Goal: Contribute content: Contribute content

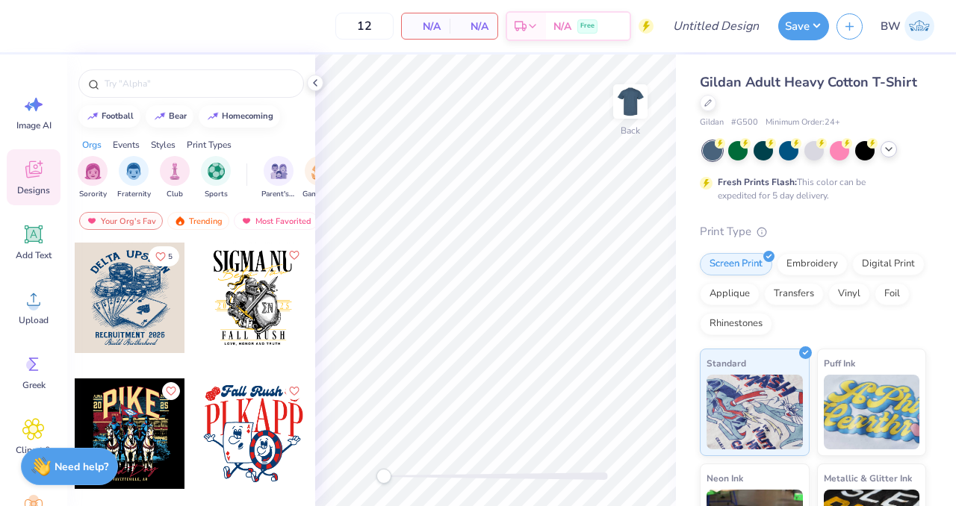
click at [888, 155] on icon at bounding box center [888, 149] width 12 height 12
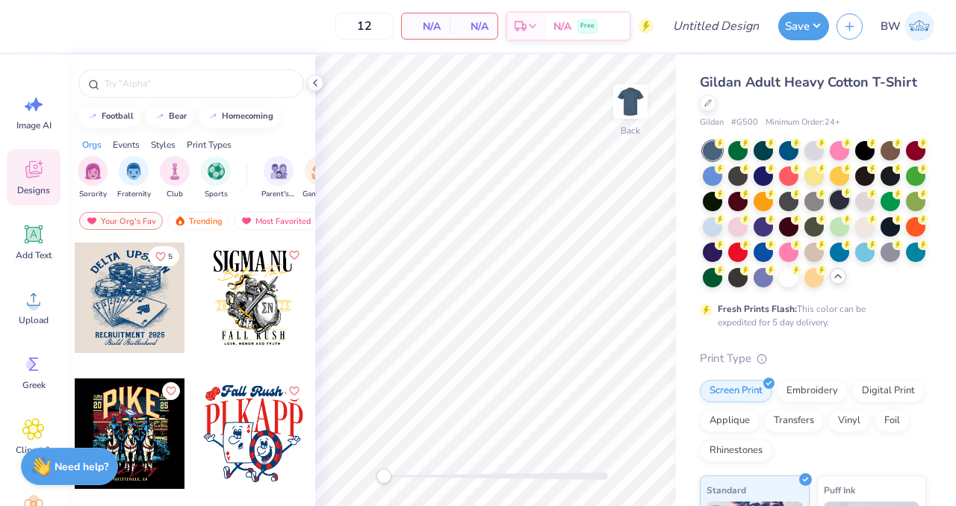
click at [849, 203] on div at bounding box center [838, 199] width 19 height 19
click at [19, 315] on span "Upload" at bounding box center [34, 320] width 30 height 12
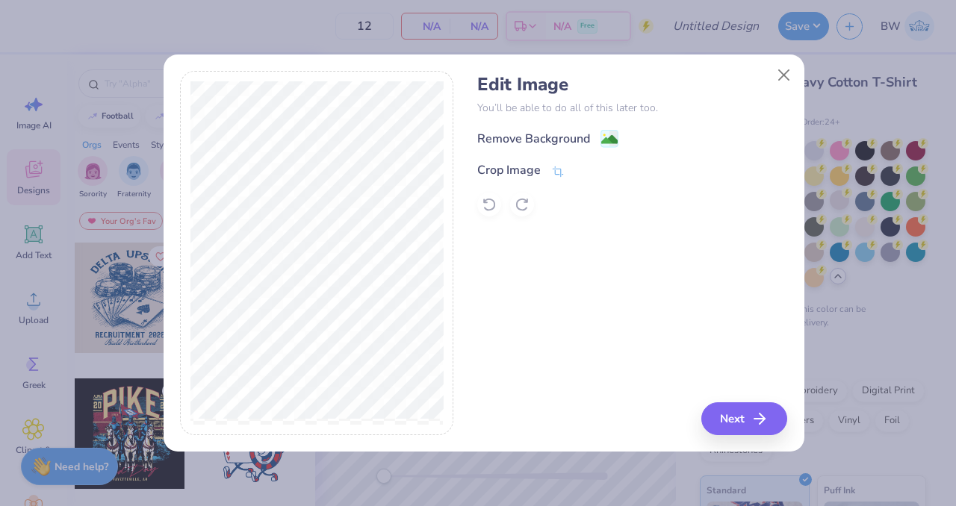
click at [618, 149] on div "Remove Background Crop Image" at bounding box center [632, 172] width 310 height 87
click at [606, 132] on rect at bounding box center [608, 140] width 17 height 17
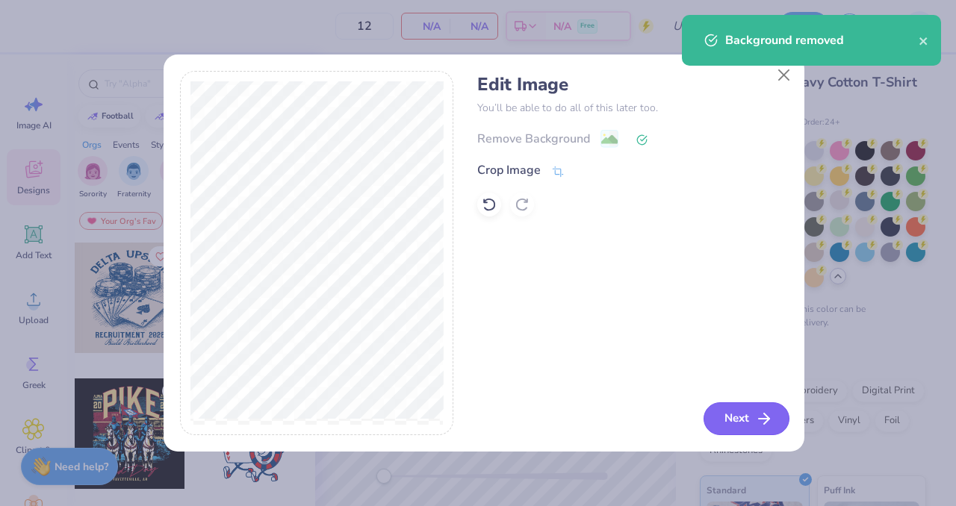
click at [735, 420] on button "Next" at bounding box center [746, 418] width 86 height 33
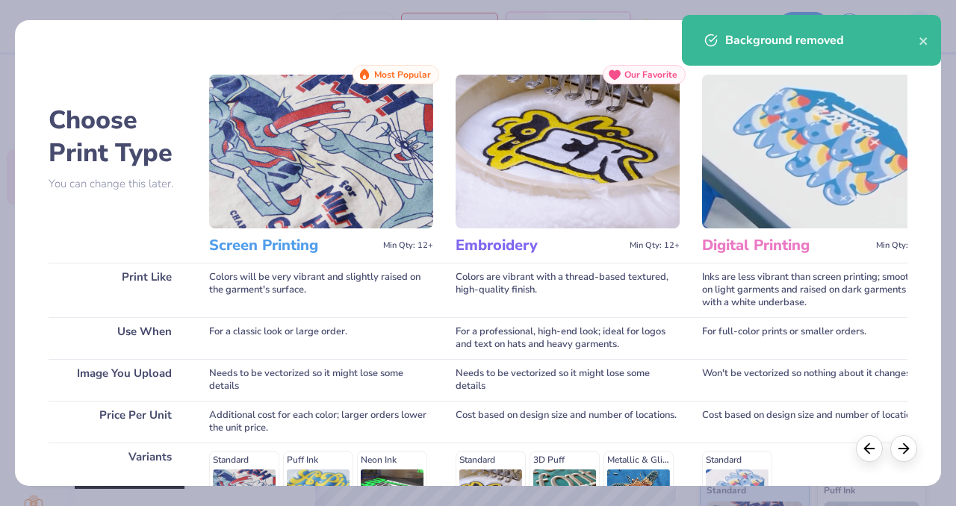
scroll to position [237, 0]
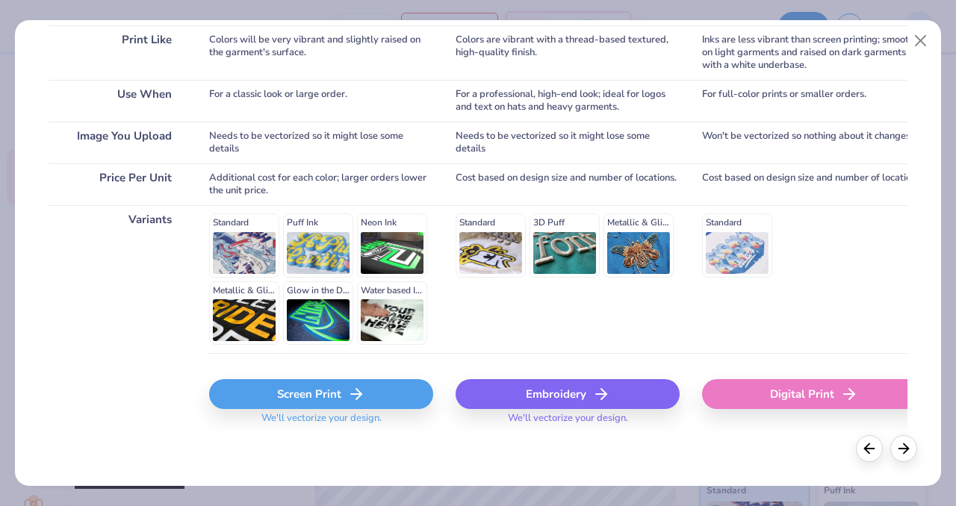
click at [536, 391] on div "Embroidery" at bounding box center [567, 394] width 224 height 30
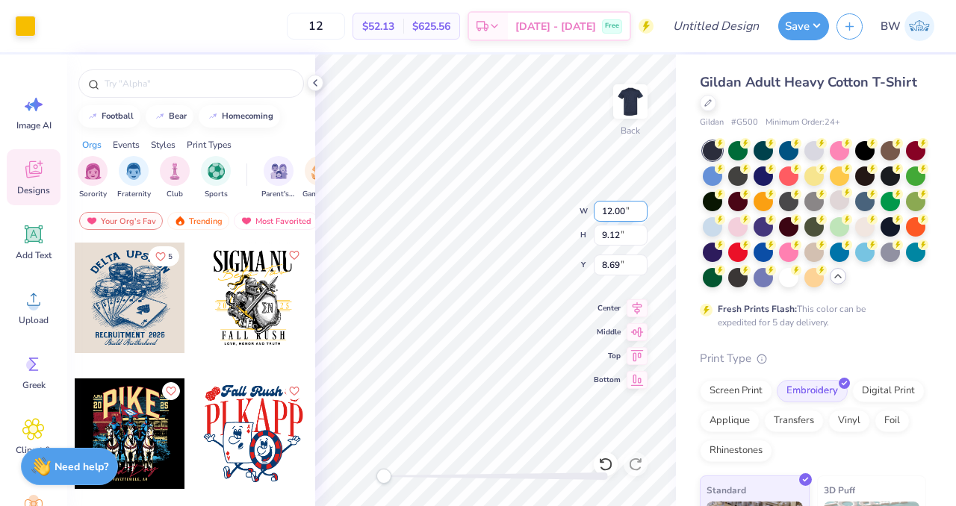
click at [614, 220] on input "12.00" at bounding box center [621, 211] width 54 height 21
type input "3.06"
type input "12.00"
type input "9.12"
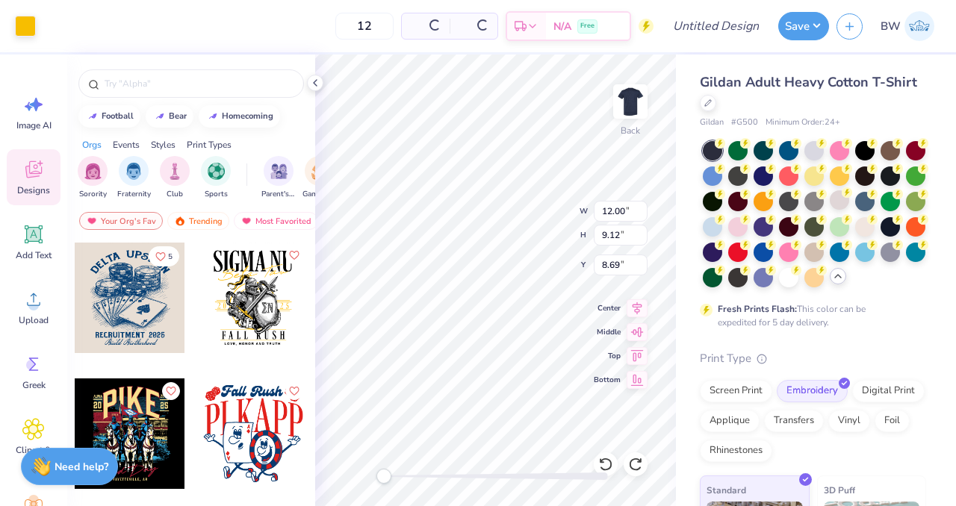
type input "8.69"
click at [617, 211] on input "12.00" at bounding box center [621, 211] width 54 height 21
type input "2.87"
type input "1.70"
type input "6.96"
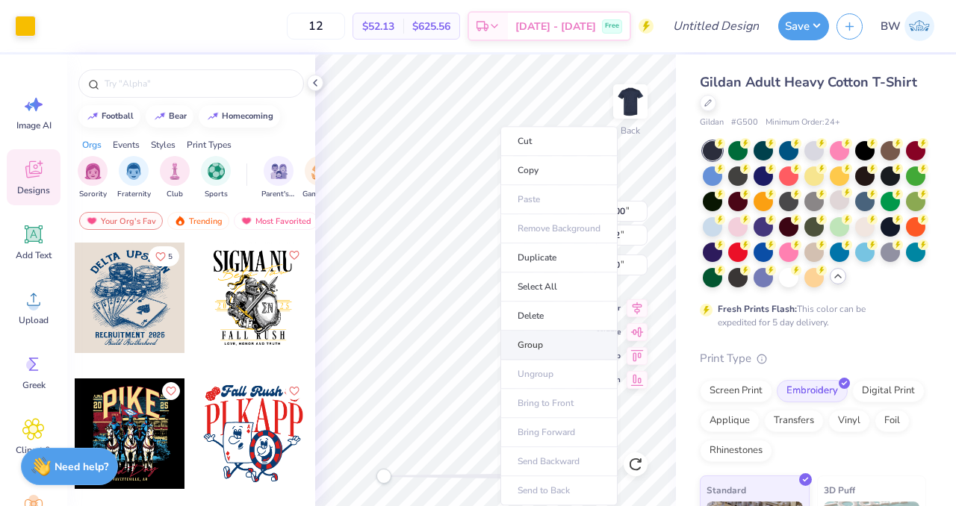
click at [534, 339] on li "Group" at bounding box center [558, 345] width 117 height 29
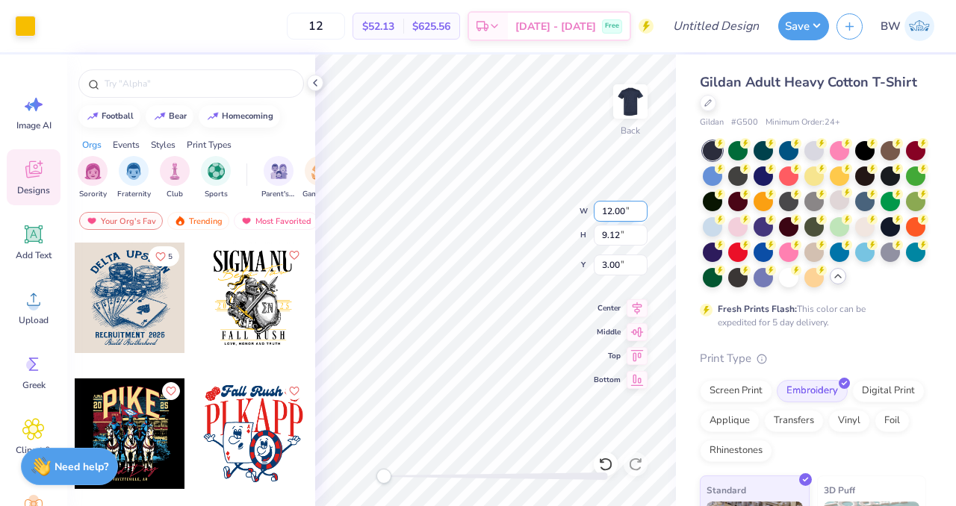
click at [617, 215] on input "12.00" at bounding box center [621, 211] width 54 height 21
type input "3.06"
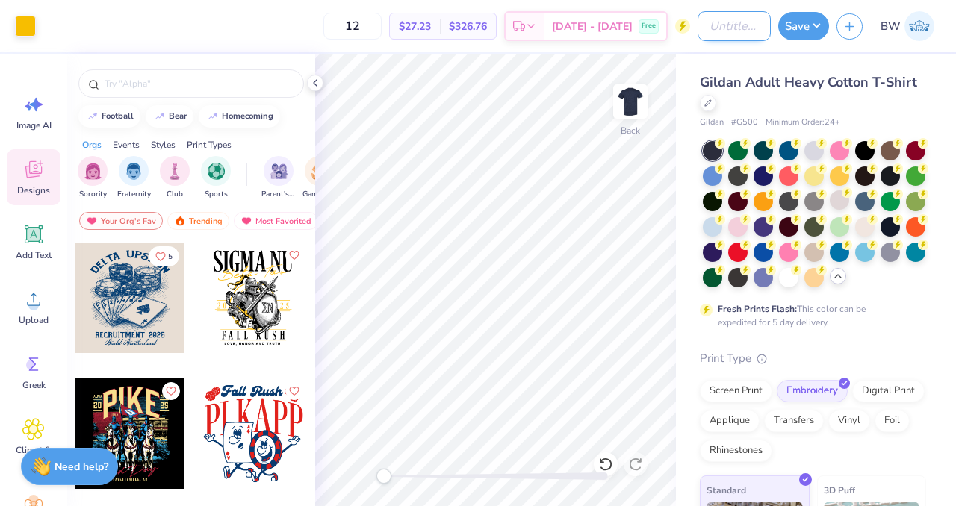
click at [697, 20] on input "Design Title" at bounding box center [733, 26] width 73 height 30
type input "Lakefront Luxury T-Shirt"
click at [794, 26] on button "Save" at bounding box center [803, 24] width 51 height 28
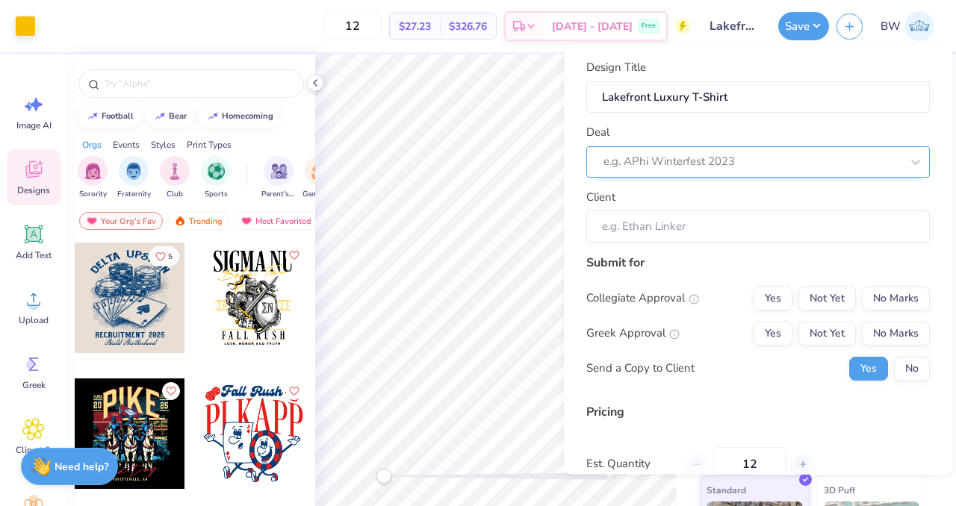
click at [813, 171] on div at bounding box center [751, 162] width 297 height 20
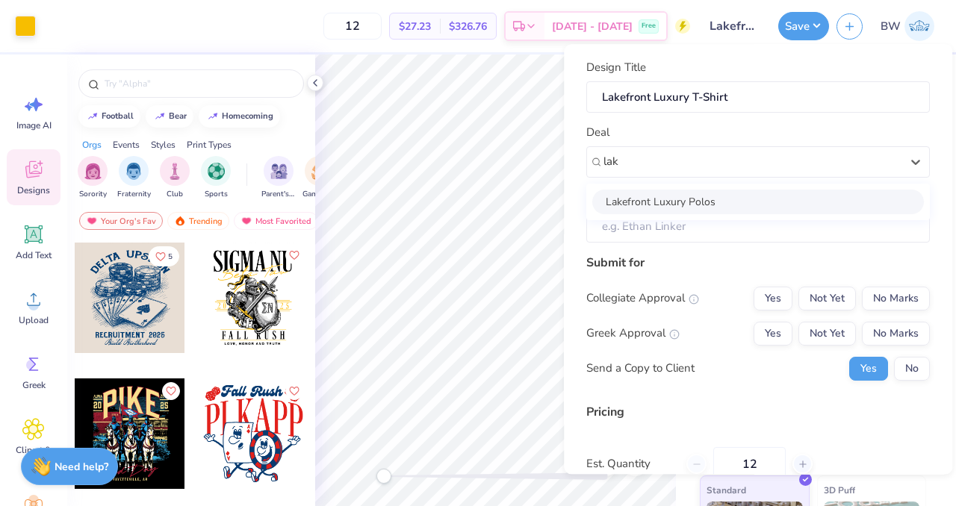
click at [770, 201] on div "Lakefront Luxury Polos" at bounding box center [757, 202] width 331 height 25
type input "lak"
type input "[PERSON_NAME]"
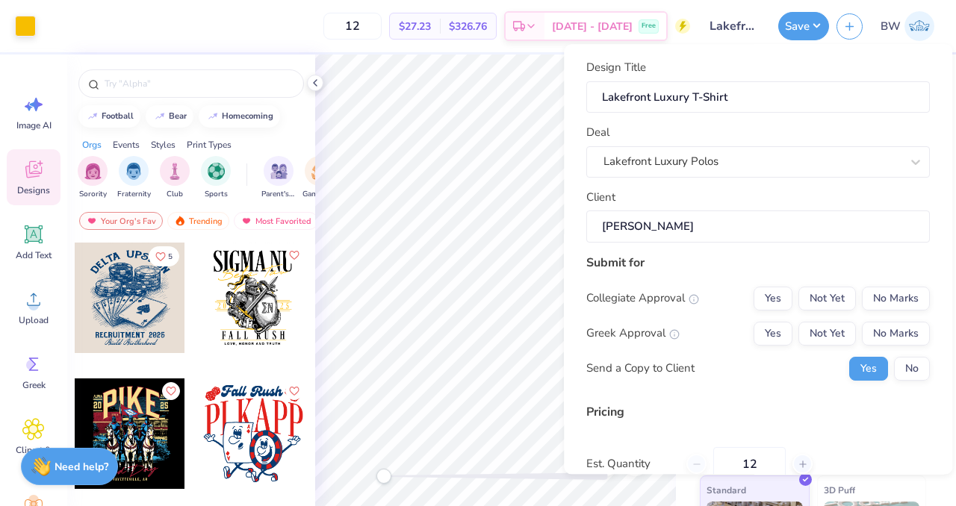
click at [707, 232] on input "[PERSON_NAME]" at bounding box center [757, 227] width 343 height 32
click at [890, 290] on button "No Marks" at bounding box center [896, 299] width 68 height 24
click at [882, 342] on button "No Marks" at bounding box center [896, 334] width 68 height 24
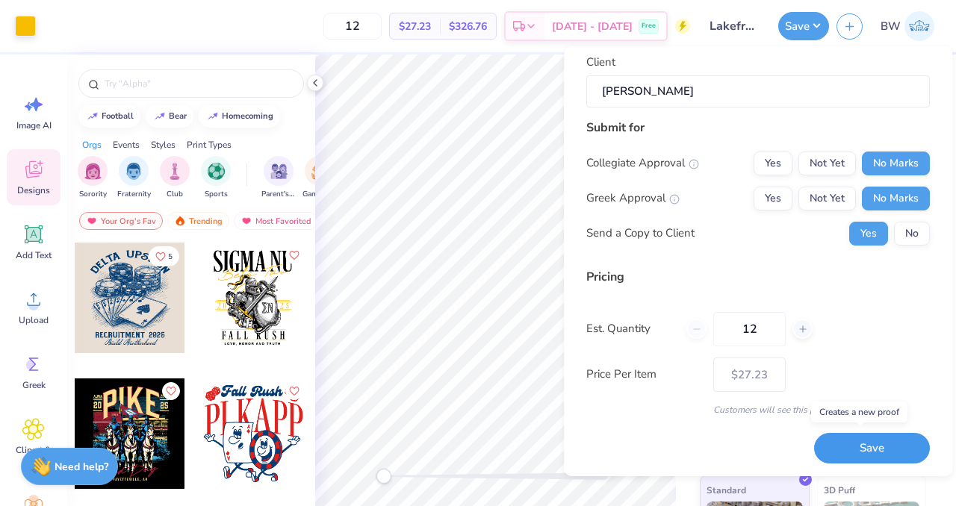
click at [855, 440] on button "Save" at bounding box center [872, 448] width 116 height 31
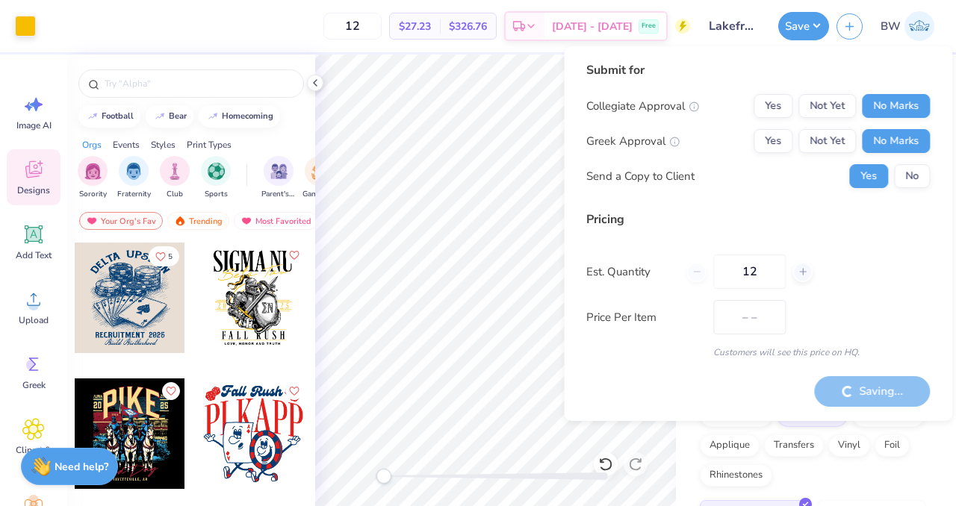
type input "$27.23"
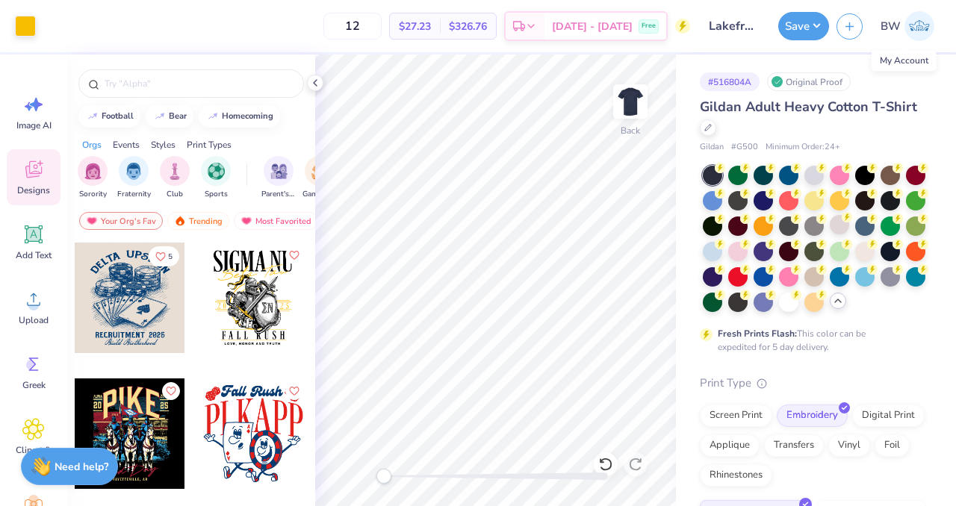
click at [909, 26] on img at bounding box center [919, 26] width 30 height 30
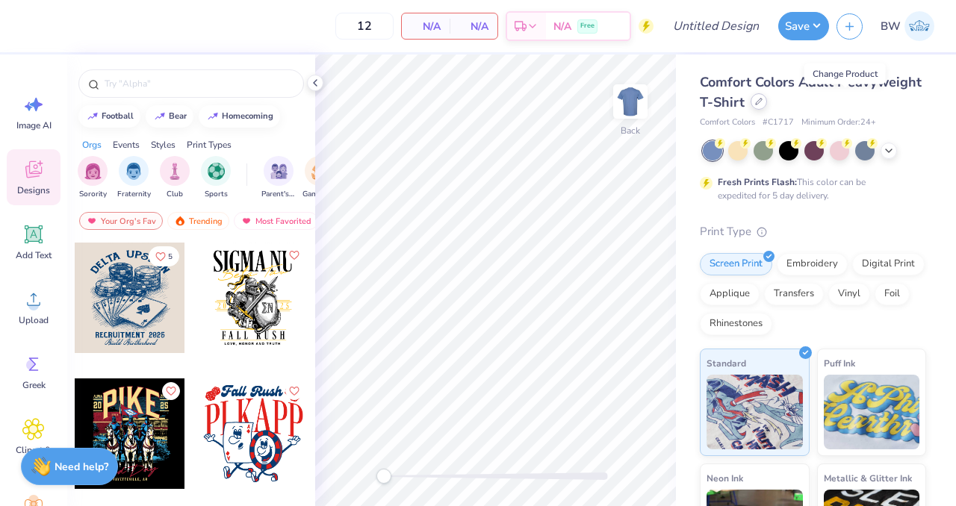
click at [767, 106] on div at bounding box center [758, 101] width 16 height 16
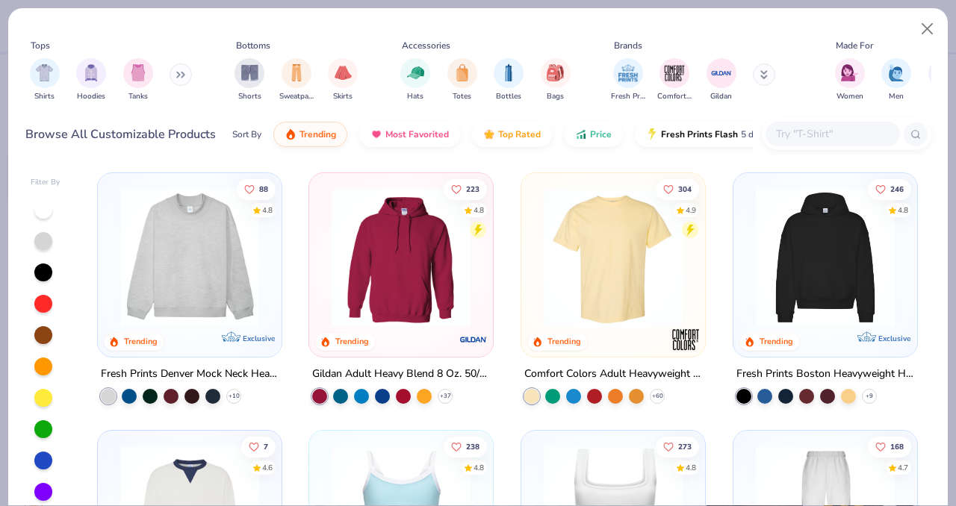
click at [800, 137] on input "text" at bounding box center [831, 133] width 115 height 17
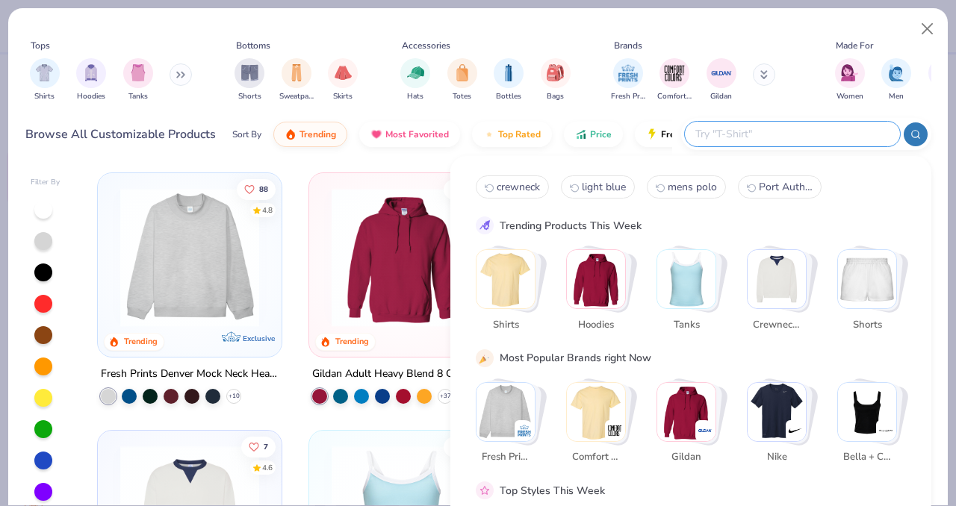
paste input "Carhartt CTK121"
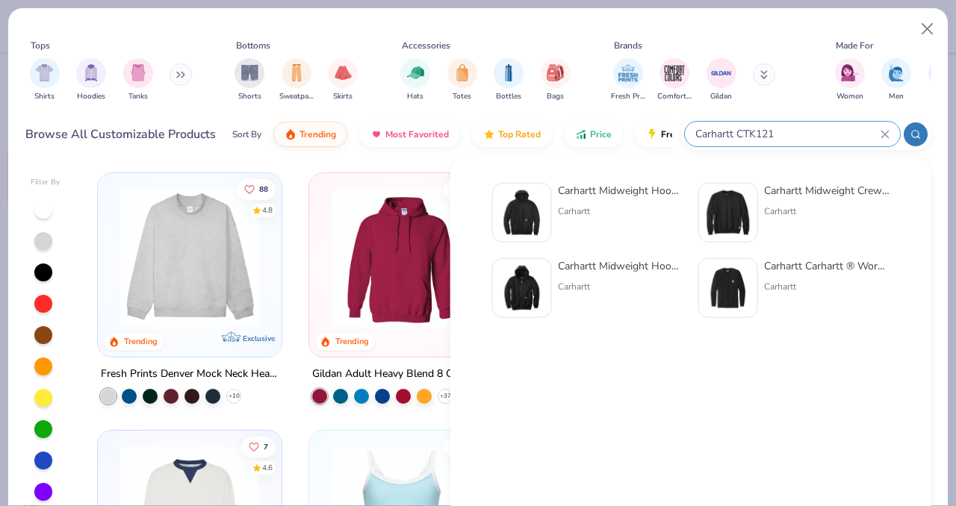
type input "Carhartt CTK121"
click at [599, 208] on div "Carhartt" at bounding box center [620, 211] width 125 height 13
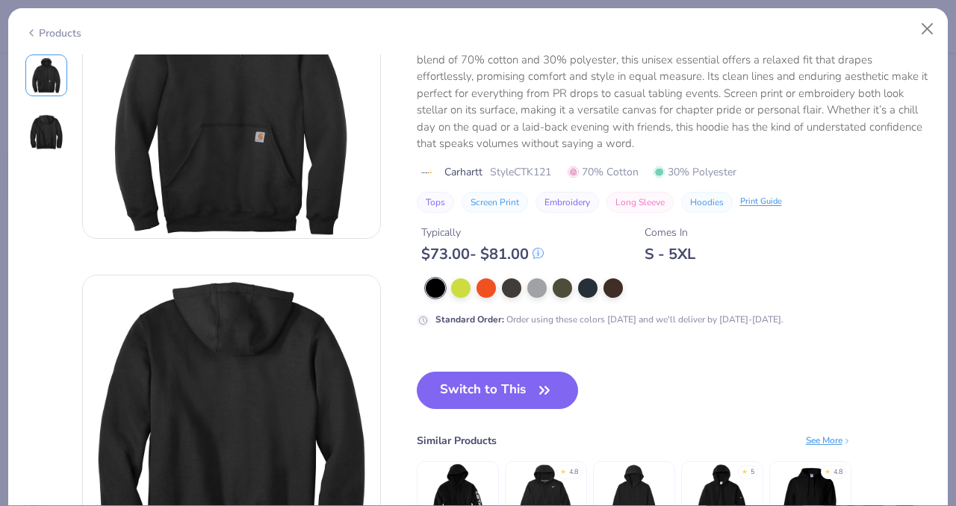
scroll to position [115, 0]
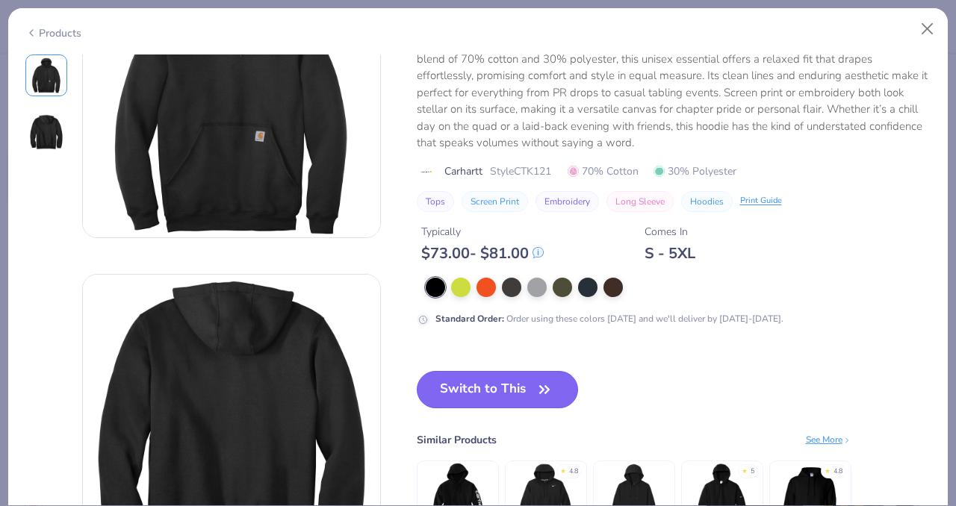
click at [528, 384] on button "Switch to This" at bounding box center [498, 389] width 162 height 37
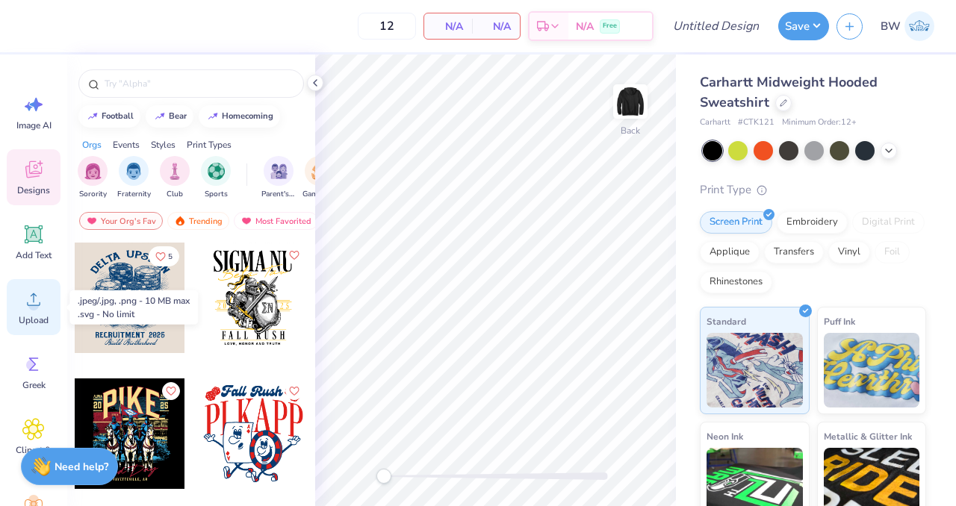
click at [27, 306] on icon at bounding box center [33, 299] width 22 height 22
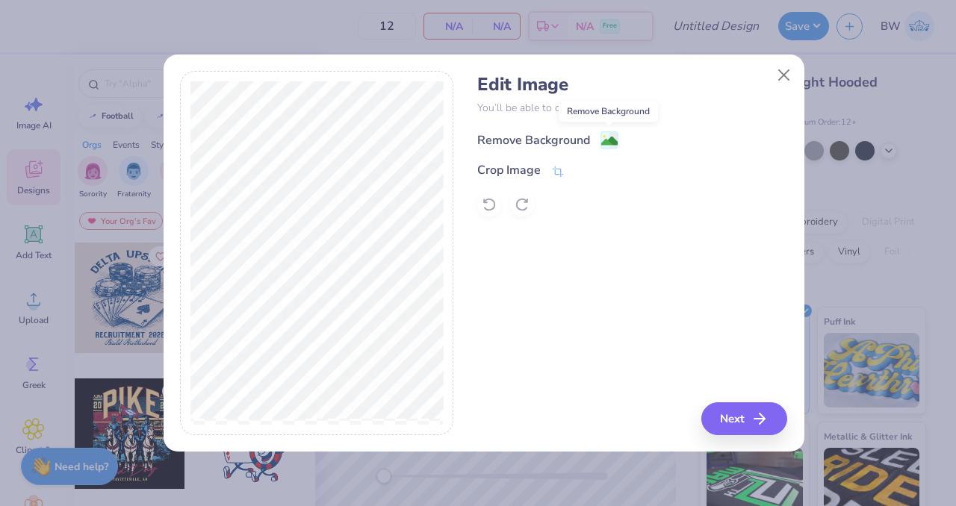
click at [605, 147] on image at bounding box center [609, 141] width 16 height 16
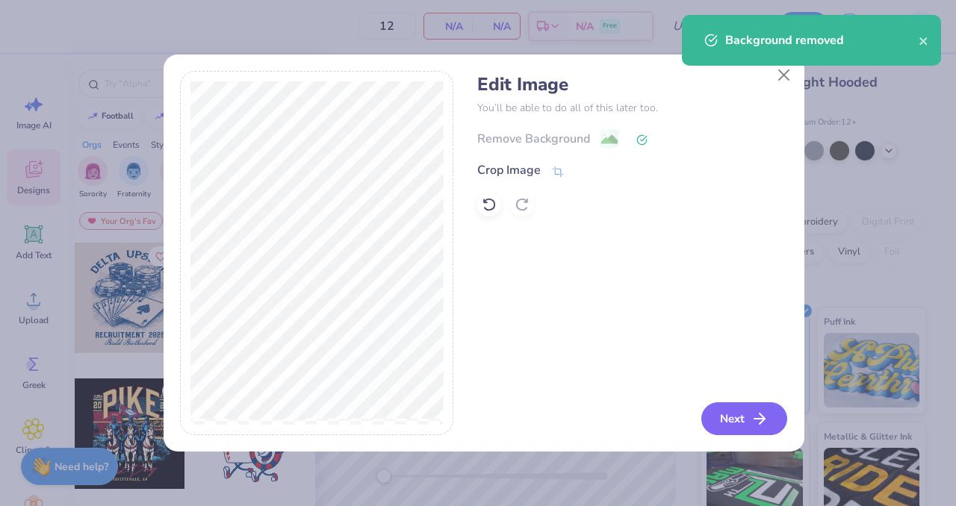
click at [741, 420] on button "Next" at bounding box center [744, 418] width 86 height 33
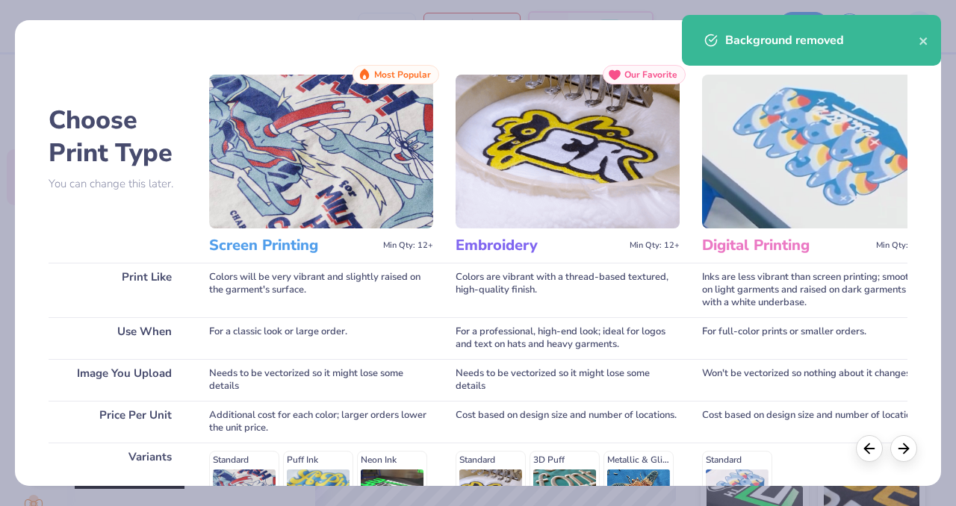
scroll to position [237, 0]
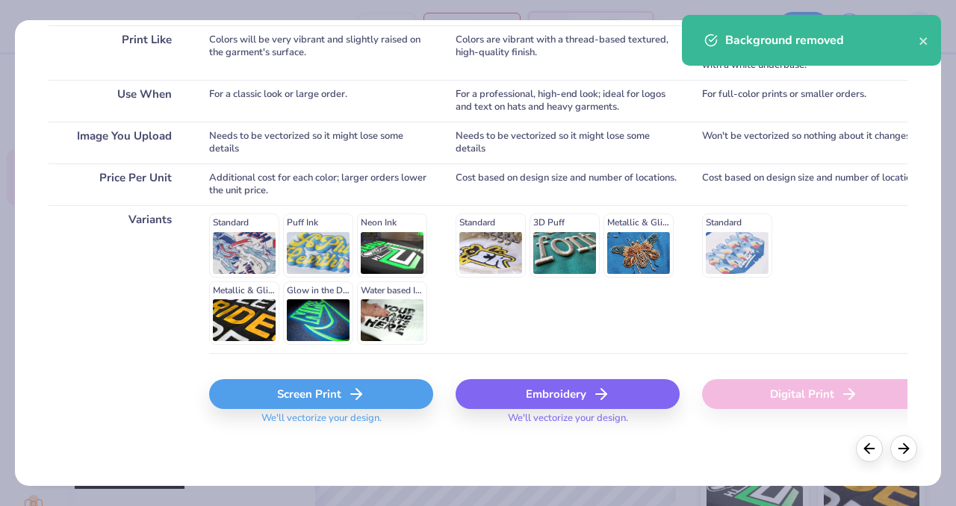
click at [559, 383] on div "Embroidery" at bounding box center [567, 394] width 224 height 30
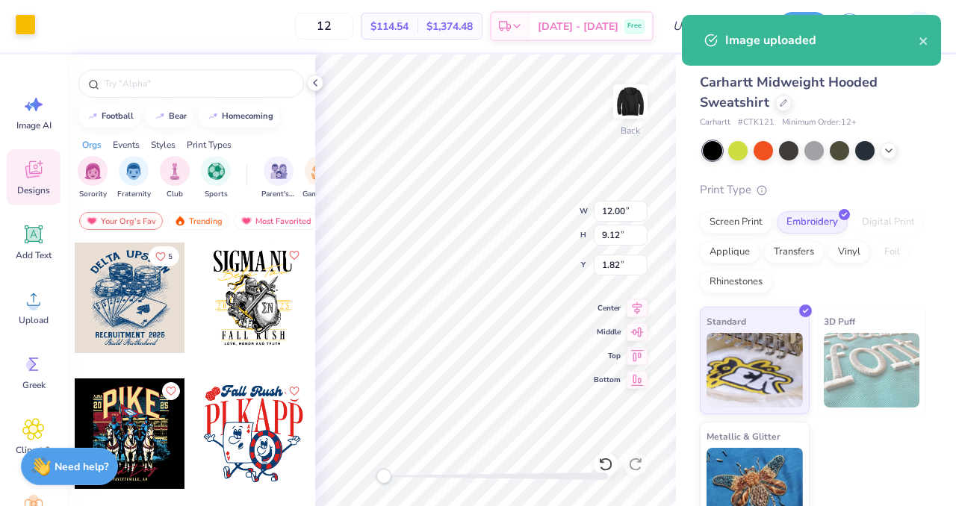
click at [31, 37] on div "Art colors" at bounding box center [18, 26] width 36 height 52
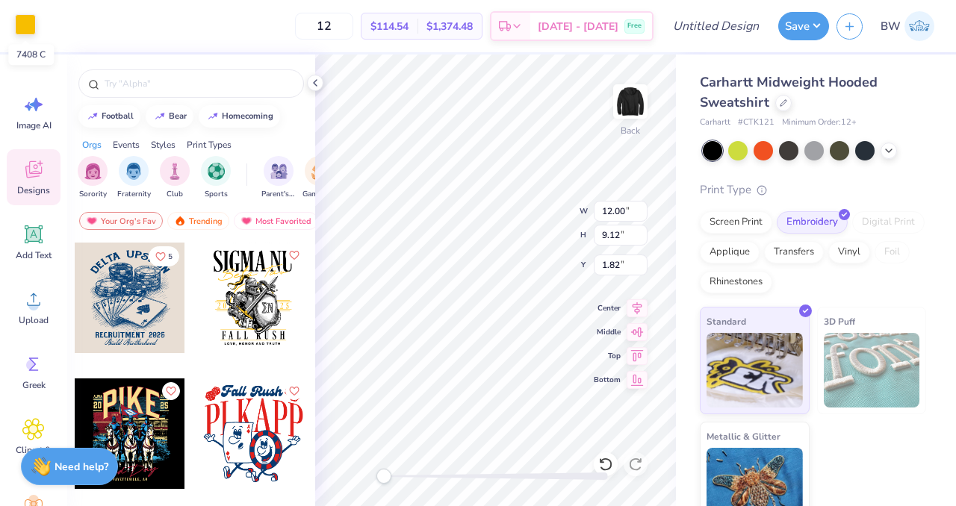
click at [27, 31] on div at bounding box center [25, 24] width 21 height 21
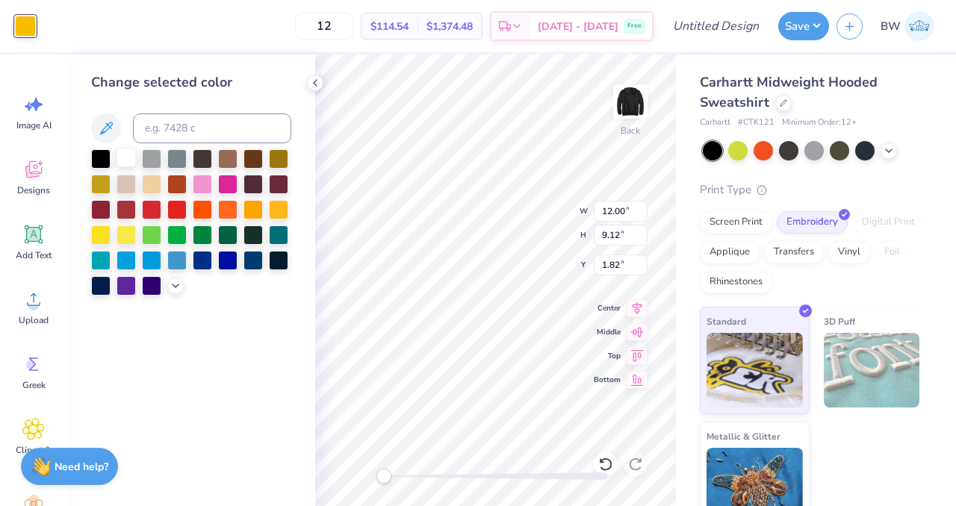
click at [124, 161] on div at bounding box center [125, 157] width 19 height 19
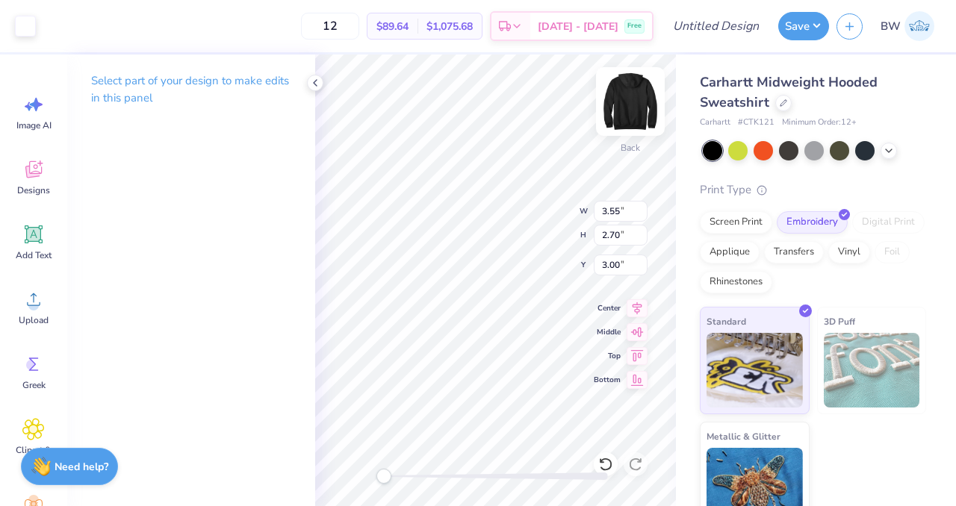
click at [634, 99] on img at bounding box center [630, 102] width 60 height 60
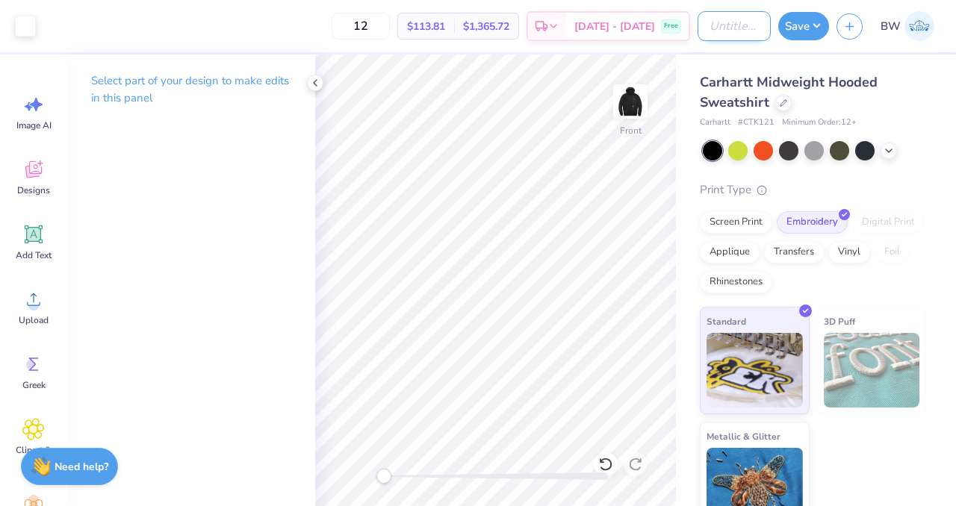
click at [729, 26] on input "Design Title" at bounding box center [733, 26] width 73 height 30
type input "Lakefront Luxury hoodie"
click at [796, 34] on button "Save" at bounding box center [803, 24] width 51 height 28
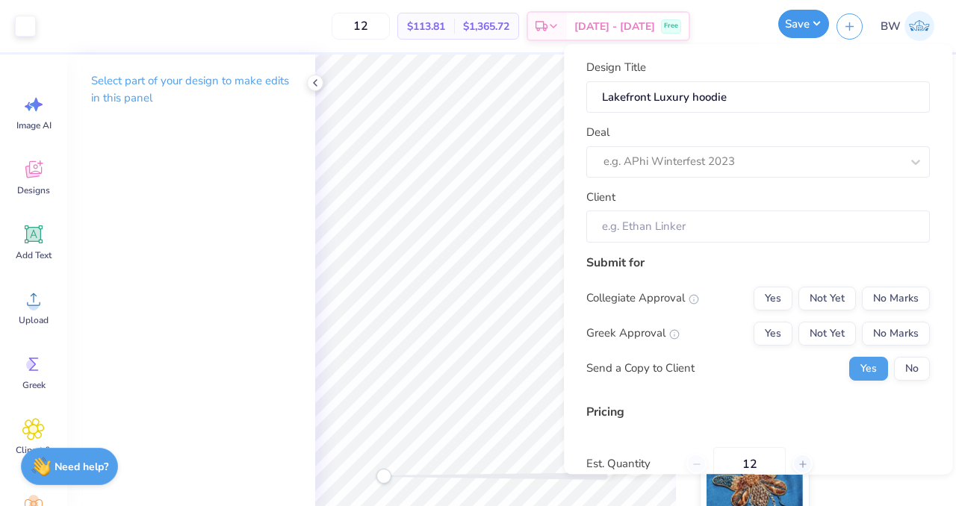
scroll to position [0, 0]
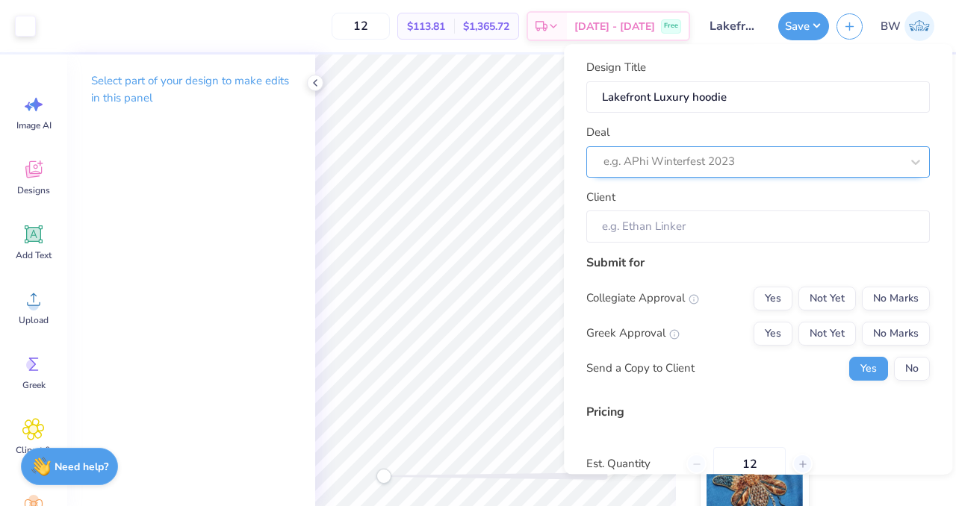
click at [769, 159] on div at bounding box center [751, 162] width 297 height 20
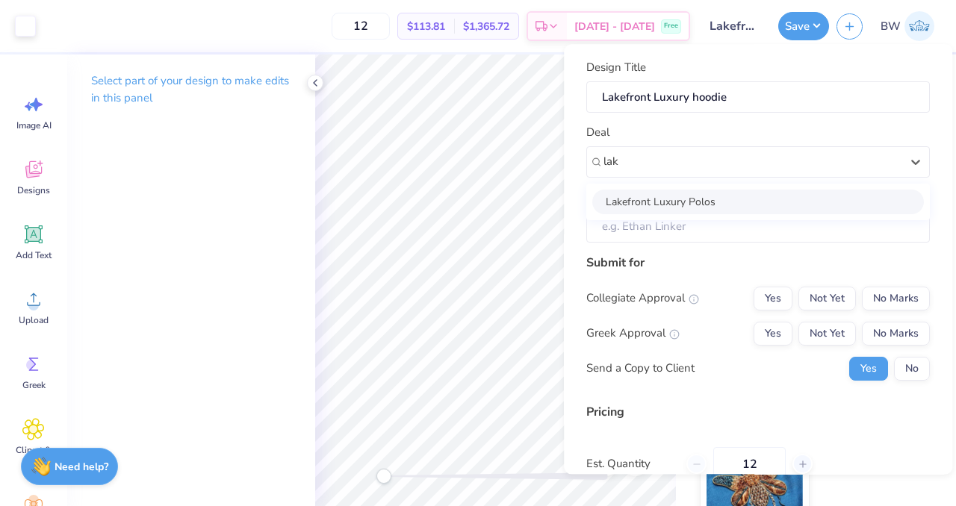
click at [682, 202] on div "Lakefront Luxury Polos" at bounding box center [757, 202] width 331 height 25
type input "lak"
type input "[PERSON_NAME]"
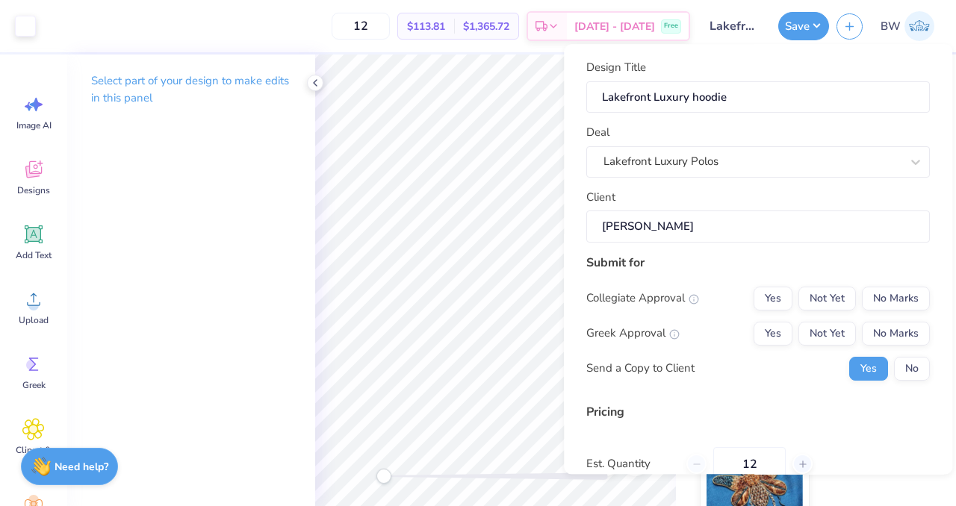
click at [863, 311] on div "Collegiate Approval Yes Not Yet No Marks Greek Approval Yes Not Yet No Marks Se…" at bounding box center [757, 334] width 343 height 94
click at [865, 323] on button "No Marks" at bounding box center [896, 334] width 68 height 24
click at [865, 292] on button "No Marks" at bounding box center [896, 299] width 68 height 24
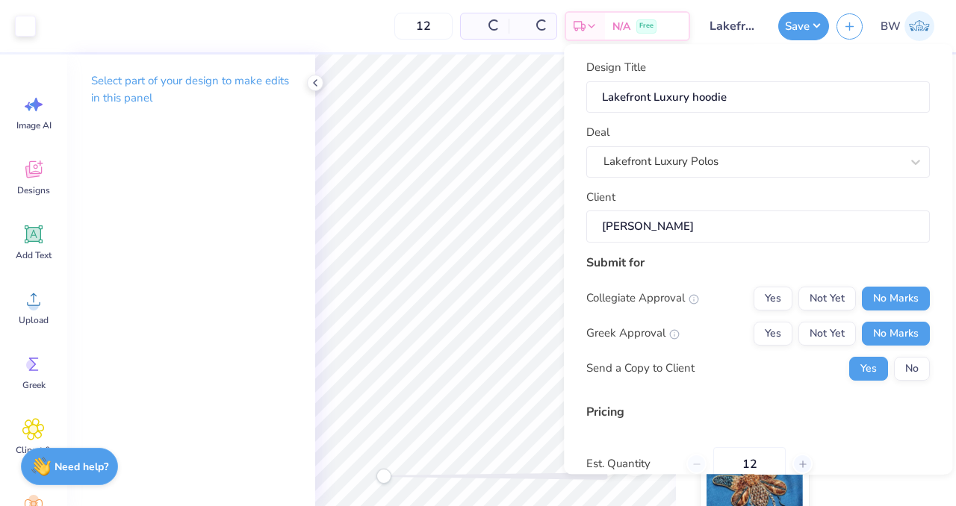
scroll to position [137, 0]
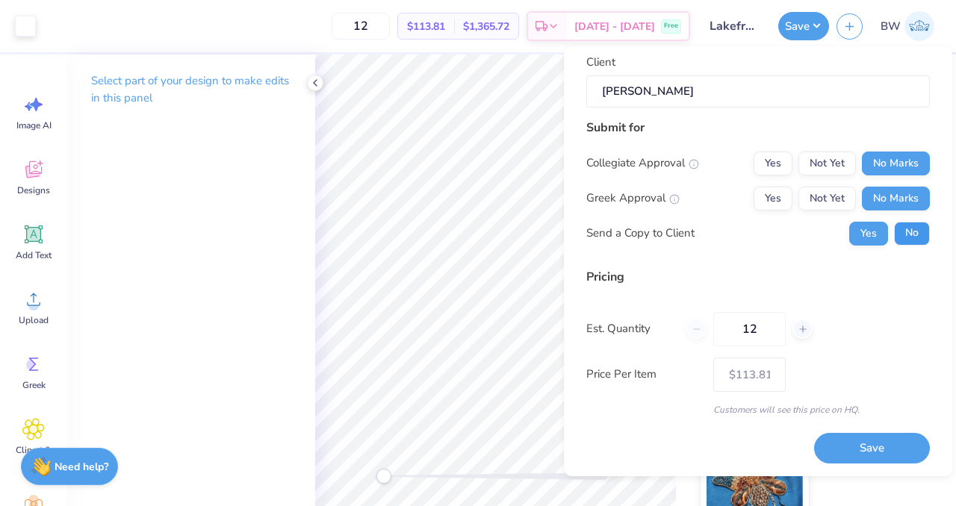
click at [909, 234] on button "No" at bounding box center [912, 234] width 36 height 24
click at [845, 450] on button "Save" at bounding box center [872, 448] width 116 height 31
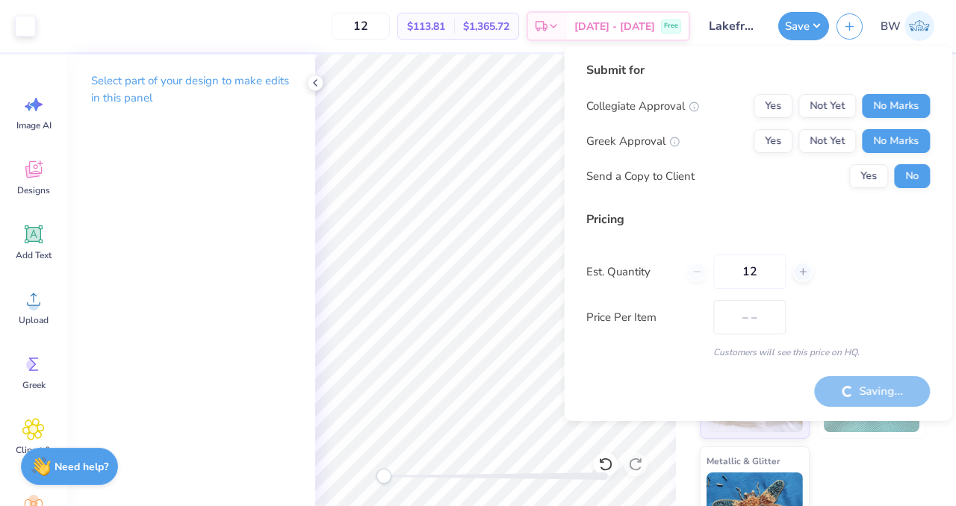
type input "$113.81"
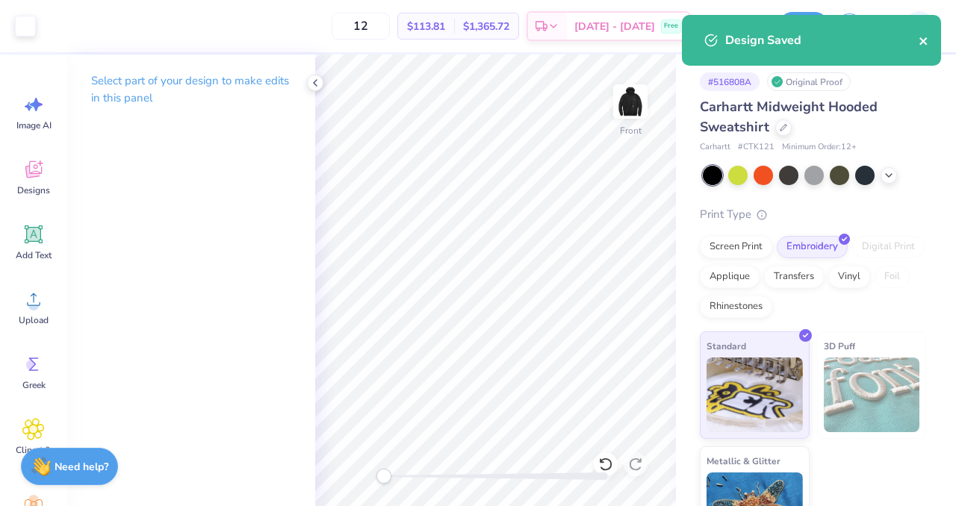
click at [924, 45] on icon "close" at bounding box center [923, 41] width 10 height 12
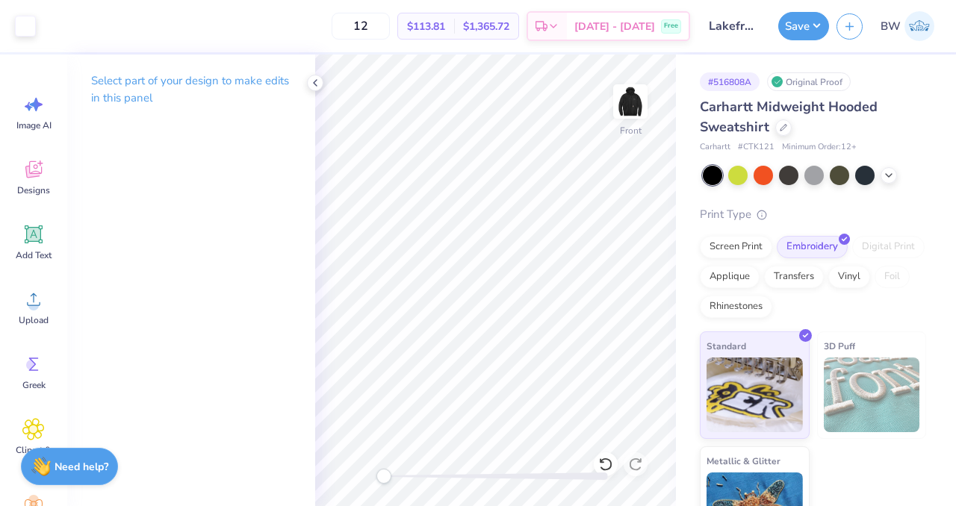
click at [923, 39] on div "Design Saved" at bounding box center [811, 46] width 265 height 68
click at [916, 26] on img at bounding box center [919, 26] width 30 height 30
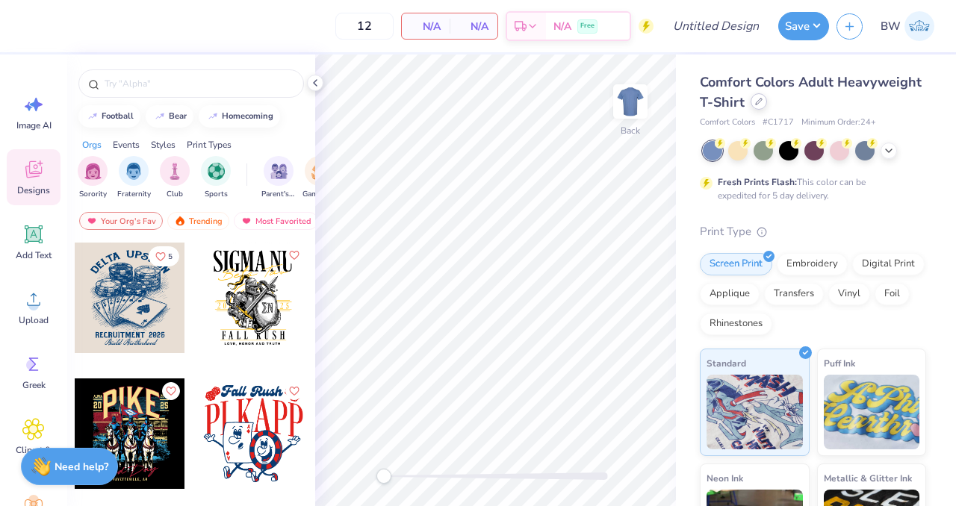
click at [762, 99] on icon at bounding box center [758, 101] width 7 height 7
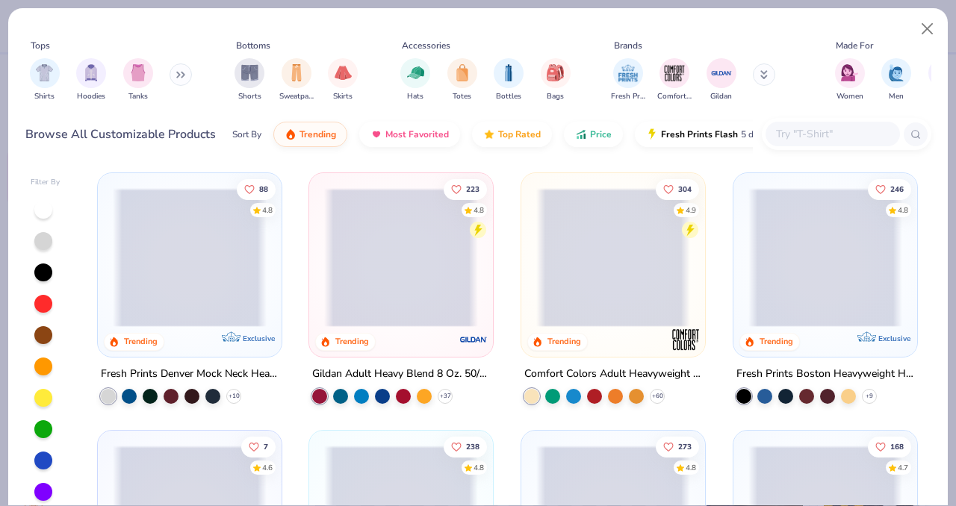
click at [817, 144] on div at bounding box center [832, 134] width 134 height 25
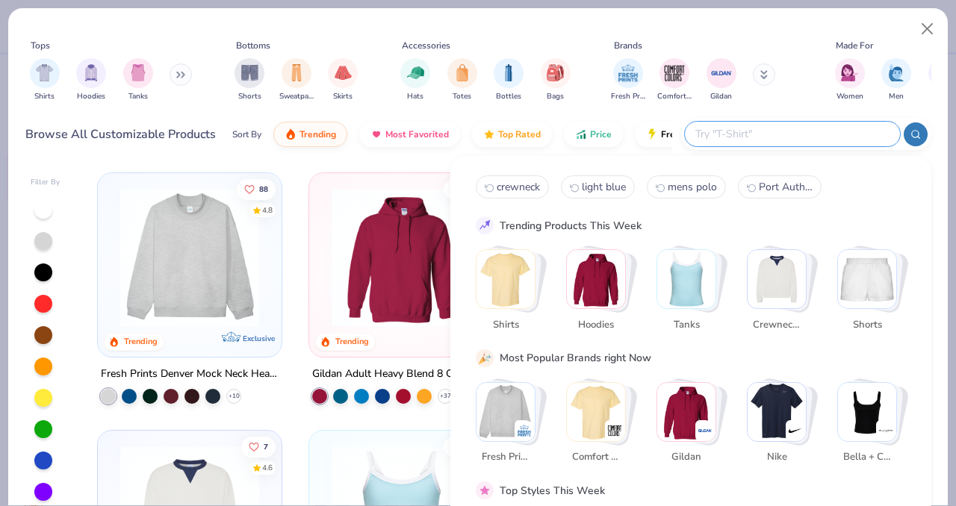
paste input "Adidas A230"
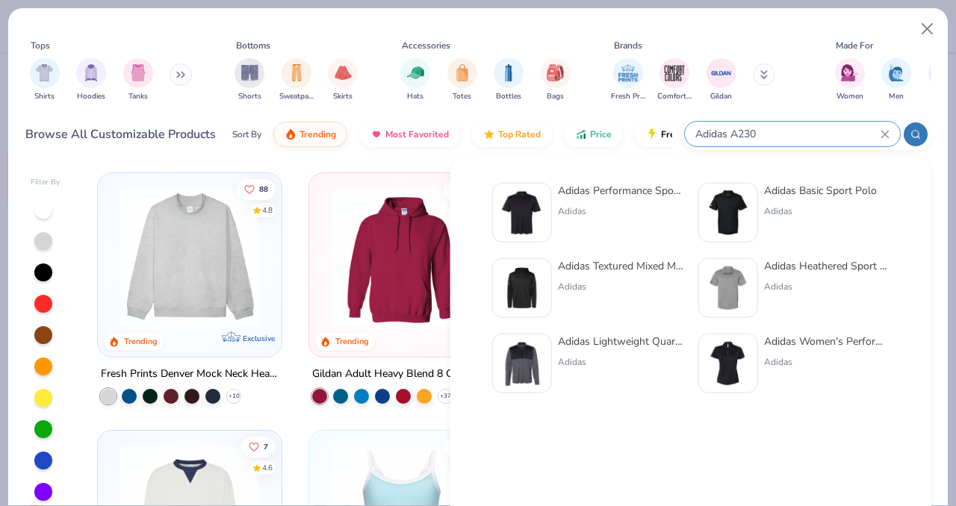
type input "Adidas A230"
click at [598, 201] on div "Adidas Performance Sport Shirt Adidas" at bounding box center [620, 213] width 125 height 60
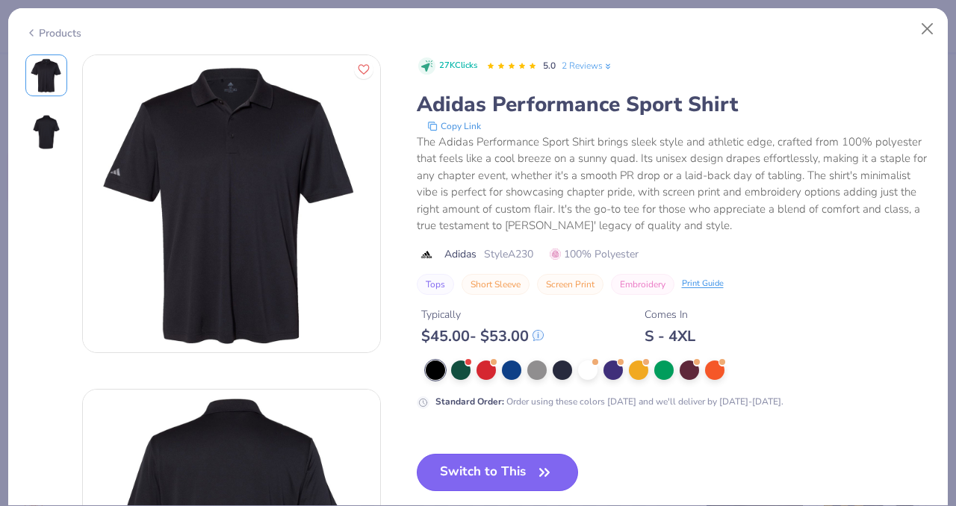
click at [486, 461] on button "Switch to This" at bounding box center [498, 472] width 162 height 37
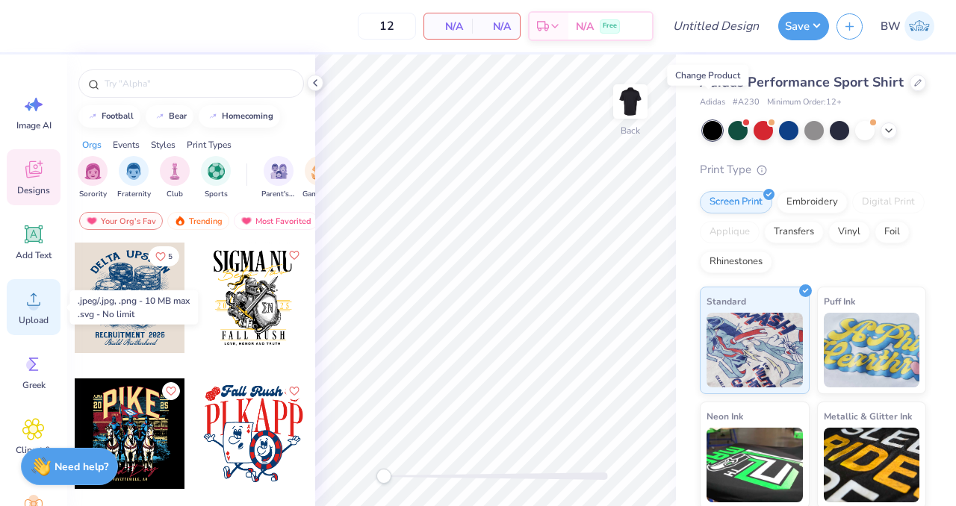
click at [32, 309] on circle at bounding box center [33, 305] width 10 height 10
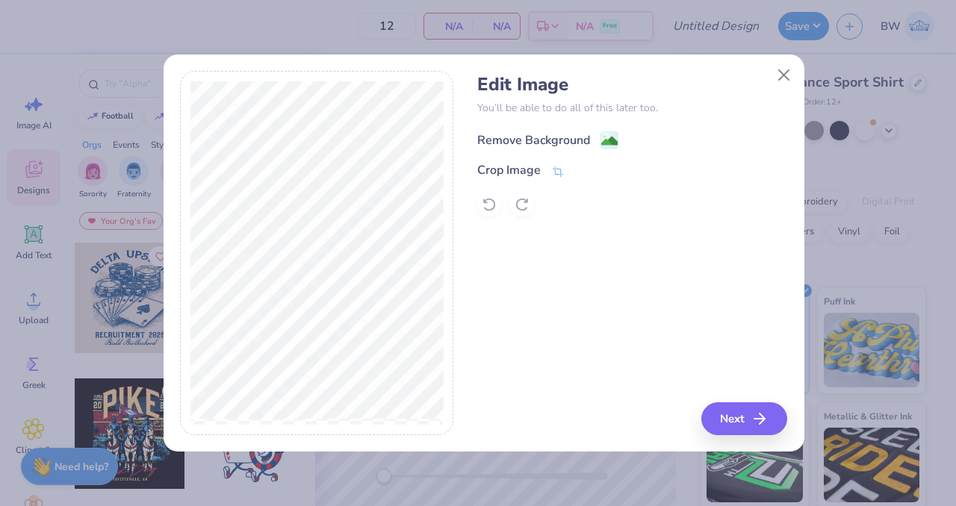
click at [614, 135] on image at bounding box center [609, 141] width 16 height 16
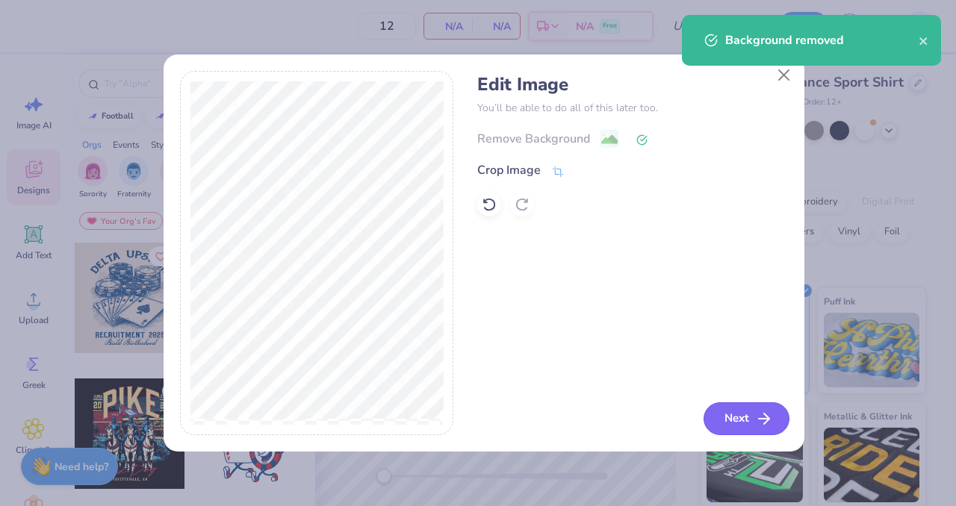
click at [733, 433] on button "Next" at bounding box center [746, 418] width 86 height 33
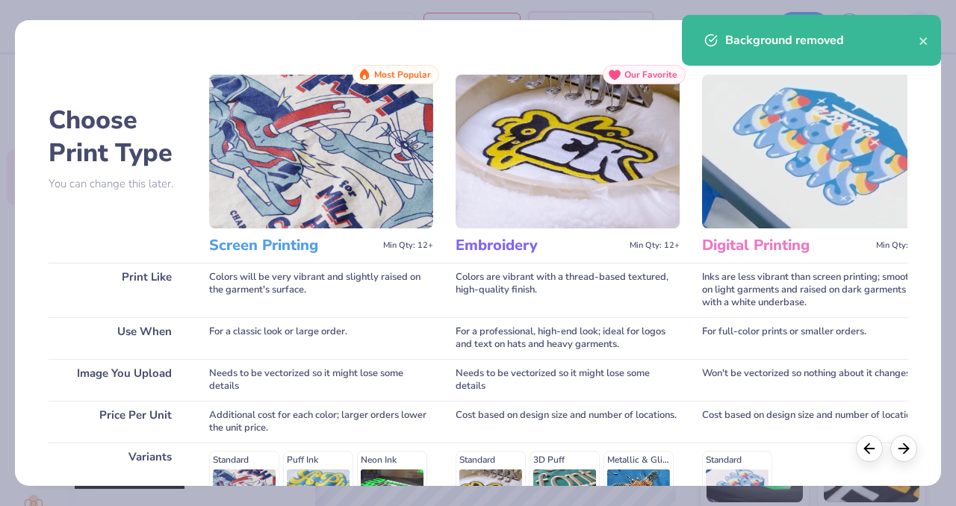
scroll to position [237, 0]
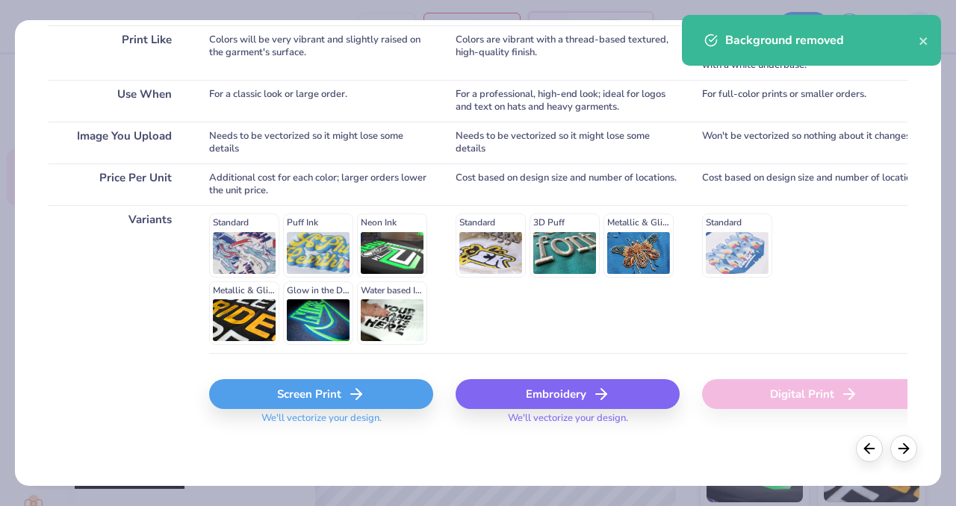
click at [529, 387] on div "Embroidery" at bounding box center [567, 394] width 224 height 30
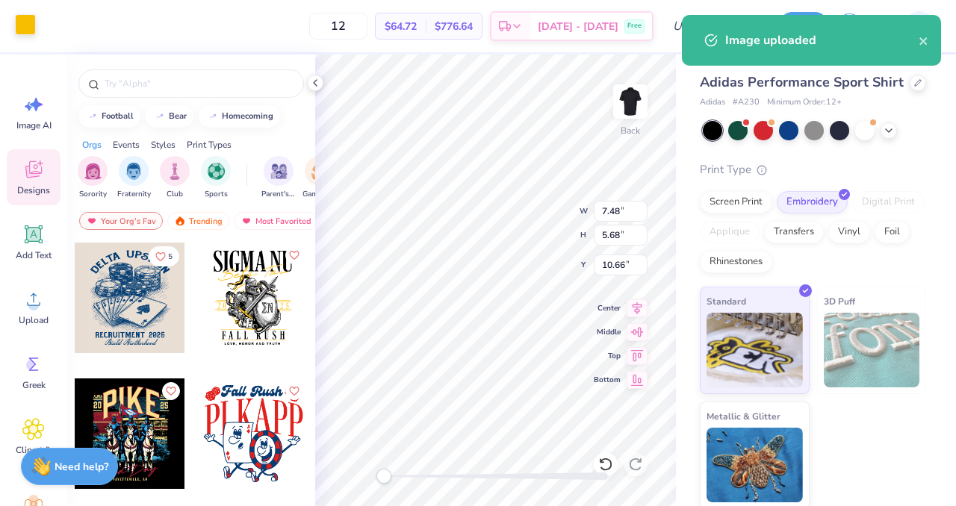
click at [21, 35] on div at bounding box center [25, 24] width 21 height 21
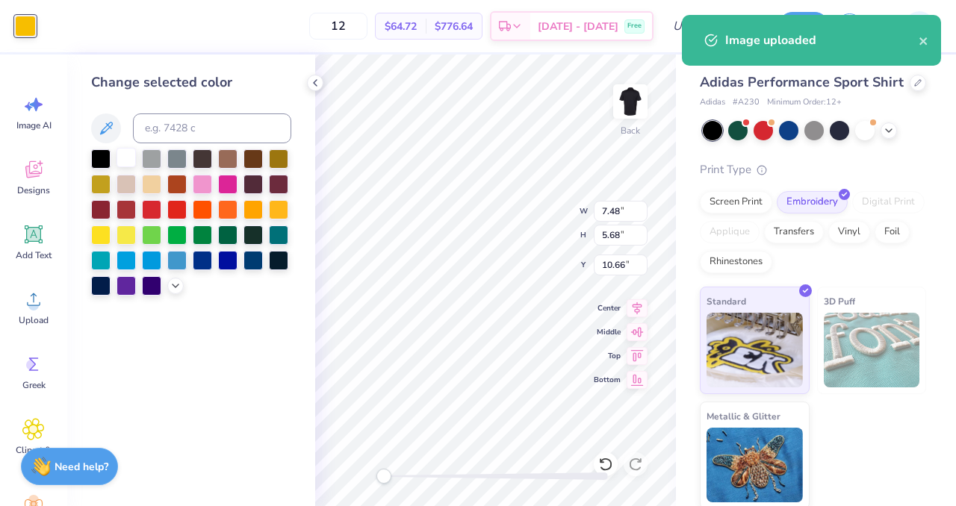
click at [122, 150] on div at bounding box center [125, 157] width 19 height 19
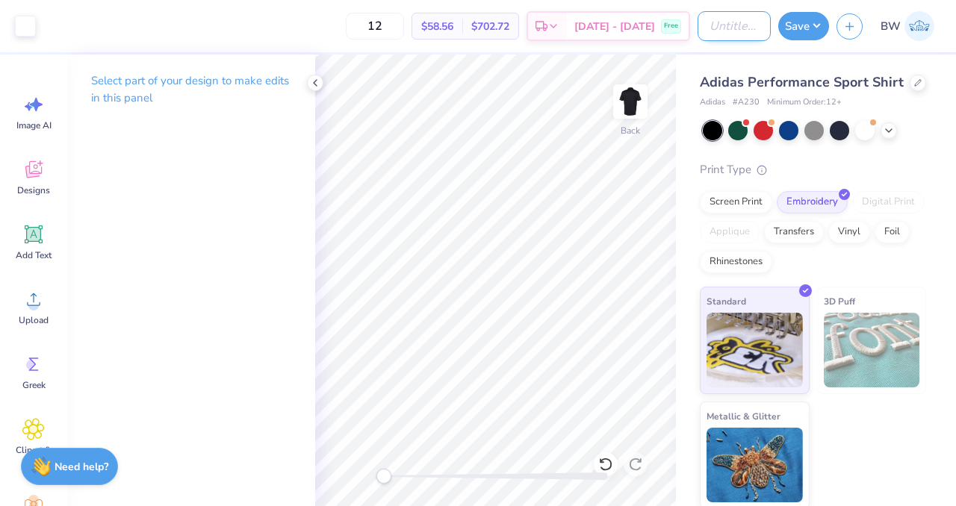
click at [707, 25] on input "Design Title" at bounding box center [733, 26] width 73 height 30
click at [726, 28] on input "Lakefront Luxury Athletic Polo" at bounding box center [733, 26] width 73 height 30
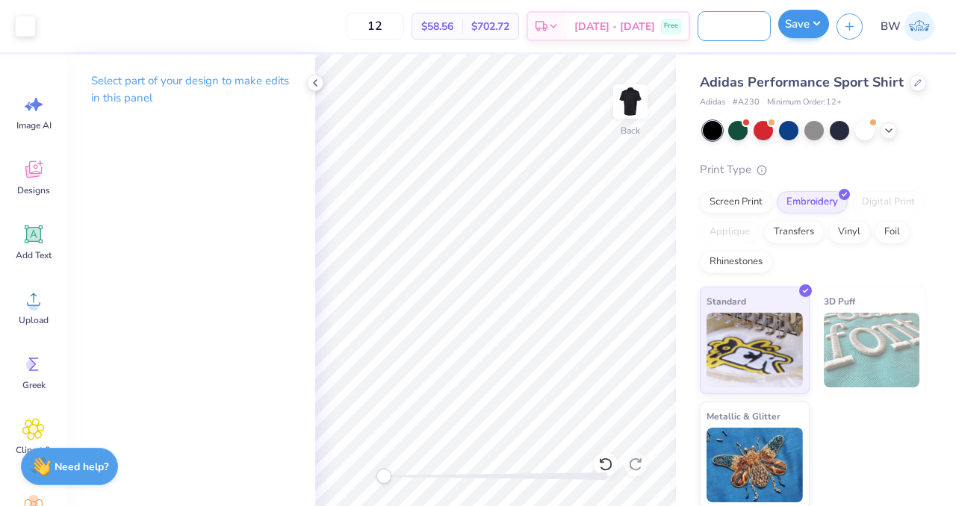
type input "Lakefront Luxury Sport Polo"
click at [795, 30] on button "Save" at bounding box center [803, 24] width 51 height 28
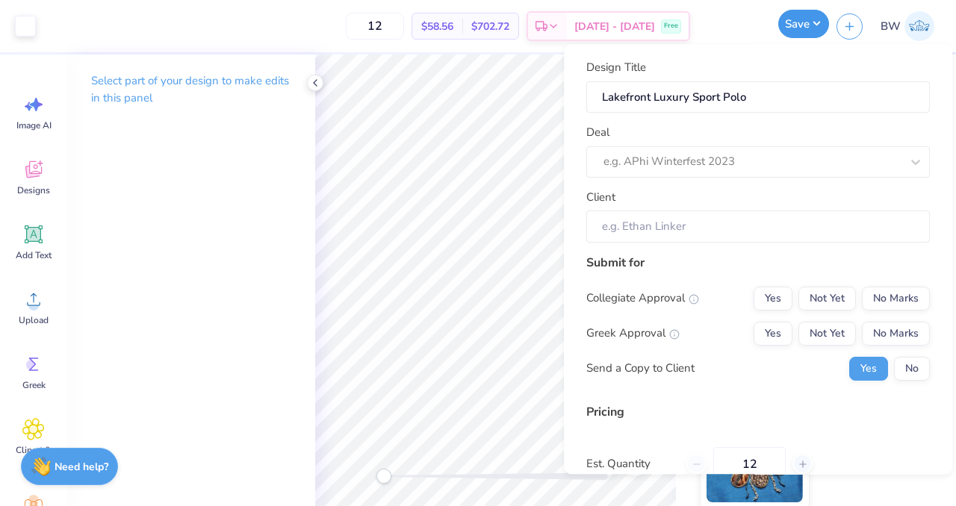
scroll to position [0, 0]
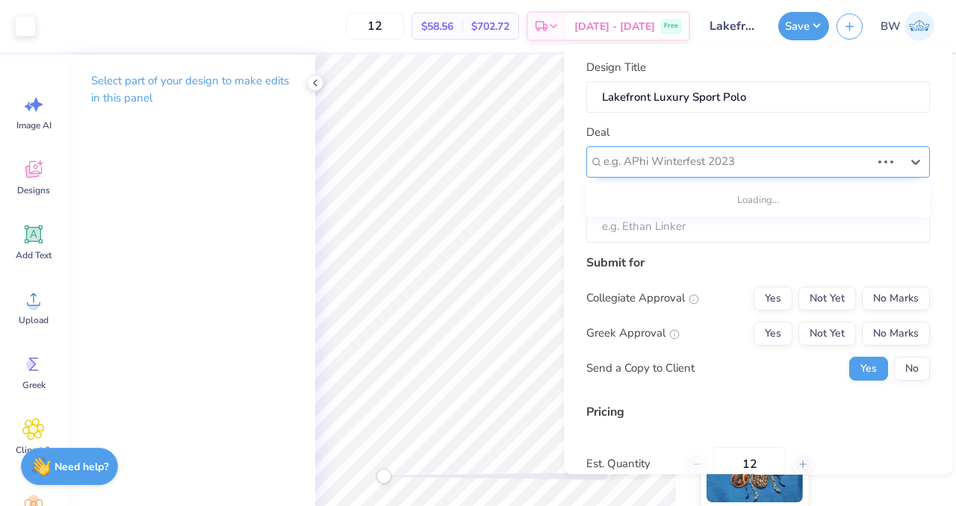
click at [823, 169] on div at bounding box center [736, 162] width 267 height 20
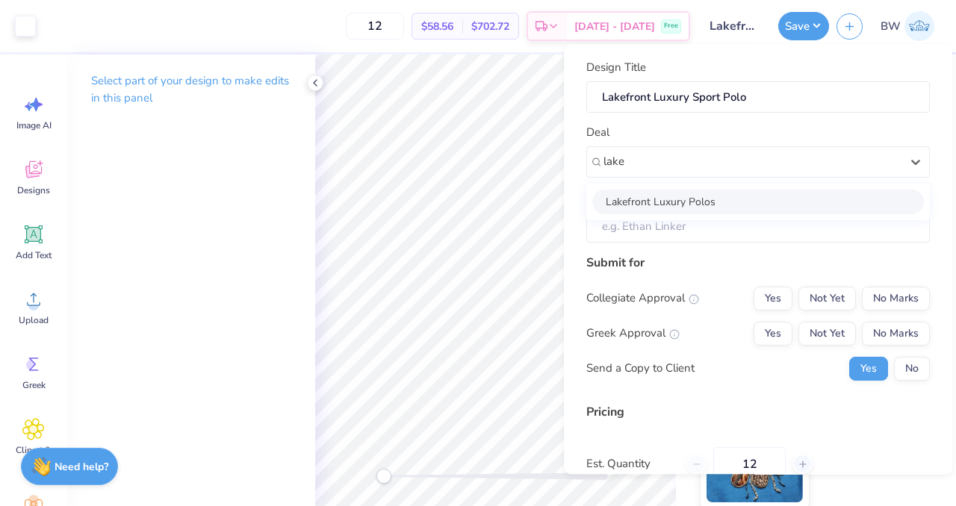
click at [674, 202] on div "Lakefront Luxury Polos" at bounding box center [757, 202] width 331 height 25
type input "lake"
type input "[PERSON_NAME]"
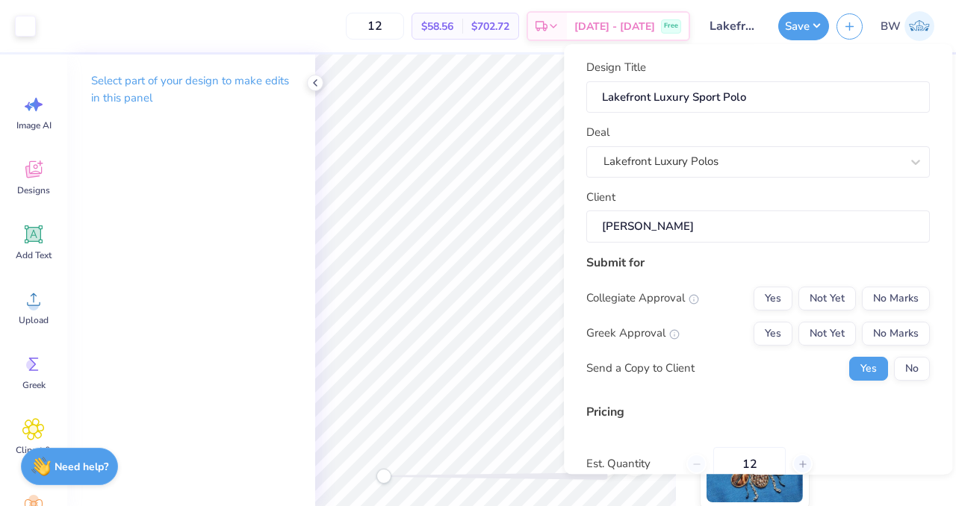
click at [926, 288] on div "Design Title Lakefront Luxury Sport Polo Deal Lakefront Luxury Polos Client Reb…" at bounding box center [758, 259] width 388 height 430
click at [887, 292] on button "No Marks" at bounding box center [896, 299] width 68 height 24
click at [885, 327] on button "No Marks" at bounding box center [896, 334] width 68 height 24
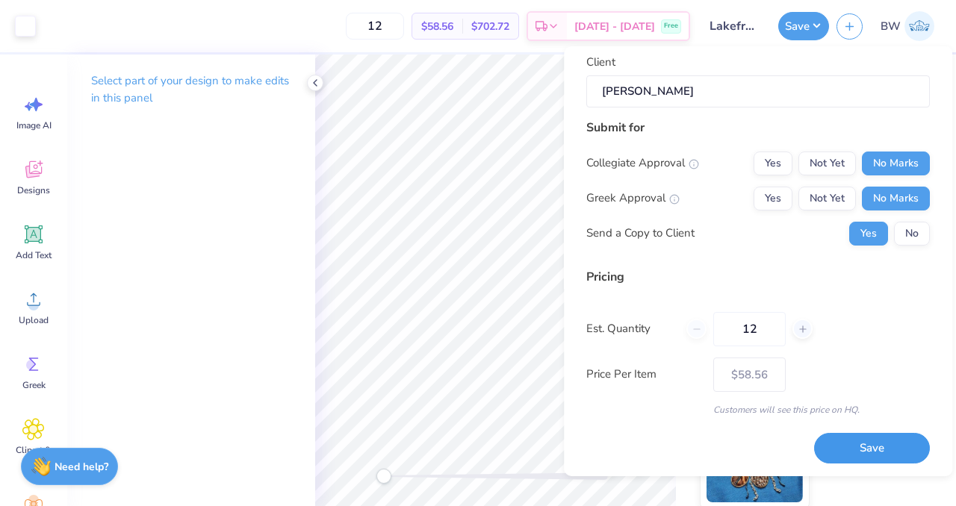
click at [843, 449] on button "Save" at bounding box center [872, 448] width 116 height 31
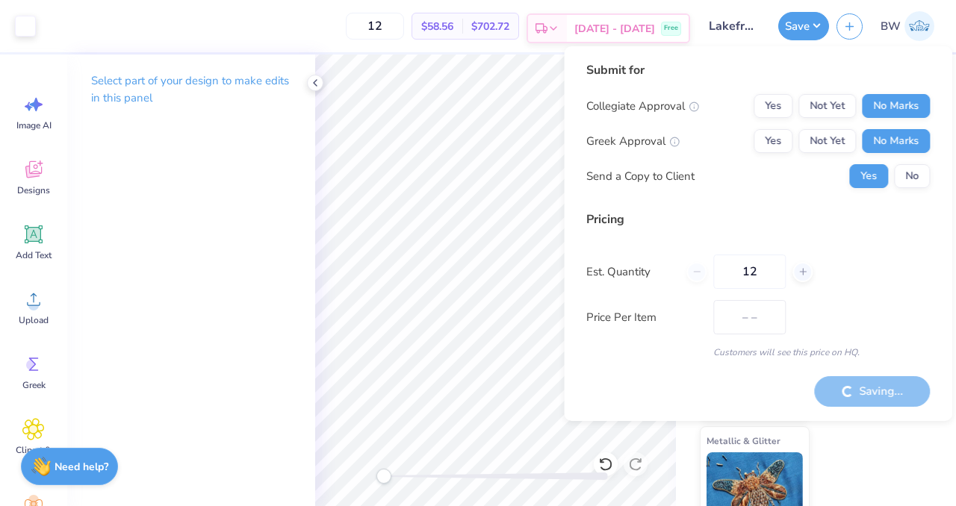
type input "$58.56"
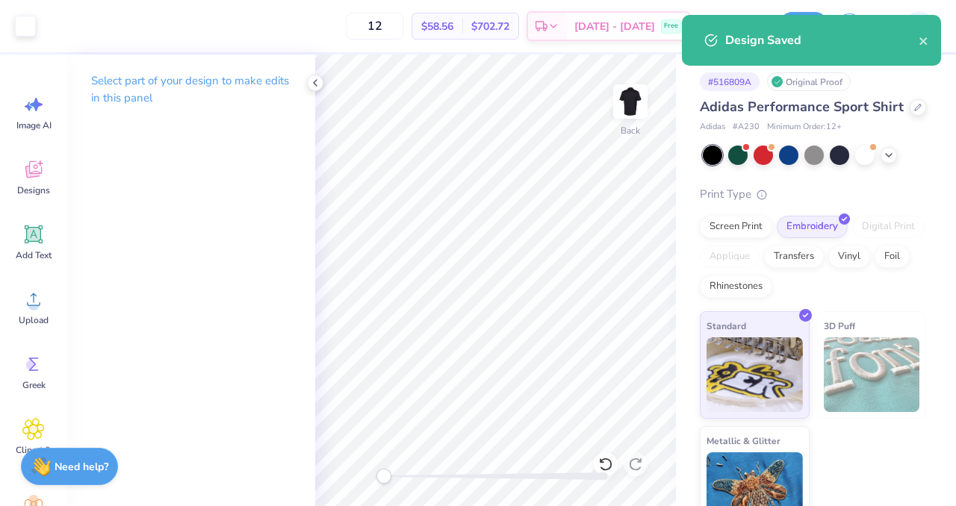
click at [917, 46] on div "Design Saved" at bounding box center [821, 40] width 193 height 18
click at [924, 43] on icon "close" at bounding box center [922, 40] width 7 height 7
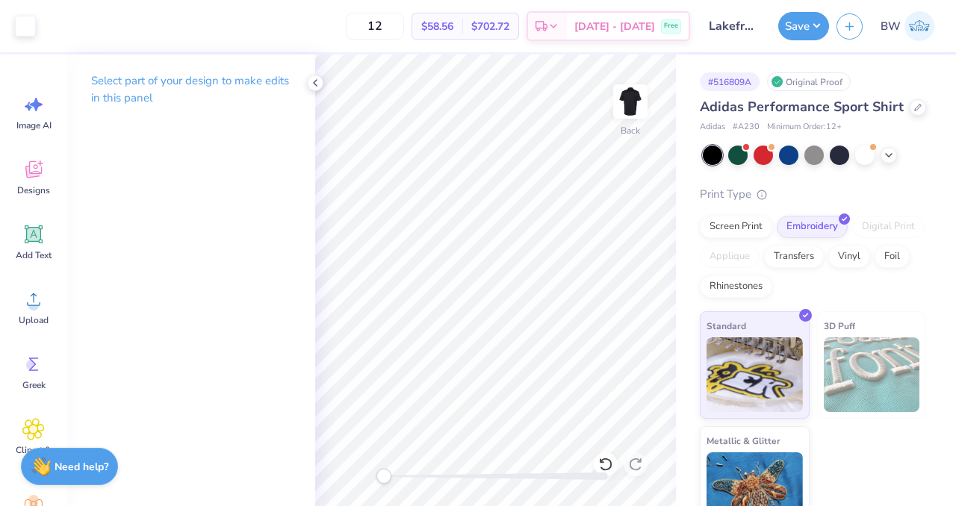
click at [921, 38] on div "Design Saved" at bounding box center [811, 46] width 265 height 68
click at [915, 29] on img at bounding box center [919, 26] width 30 height 30
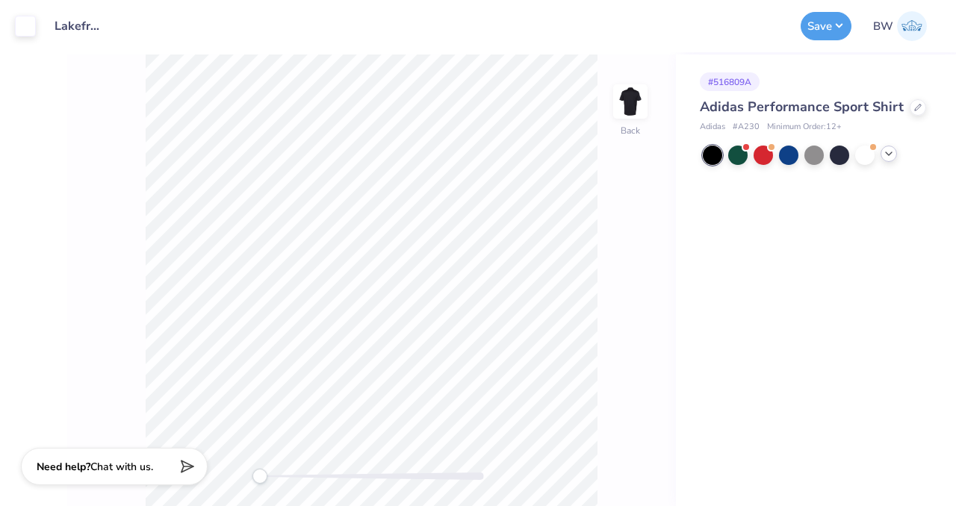
click at [887, 154] on polyline at bounding box center [888, 153] width 6 height 3
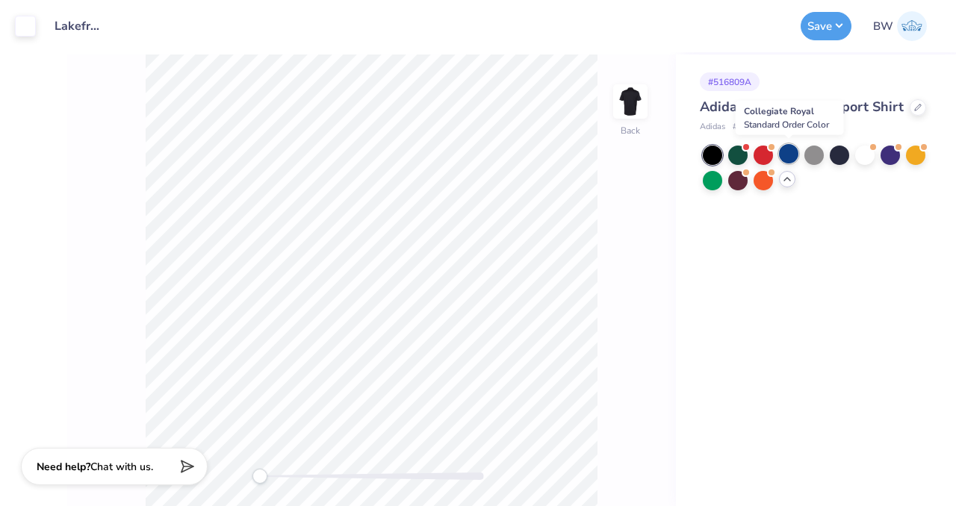
click at [788, 153] on div at bounding box center [788, 153] width 19 height 19
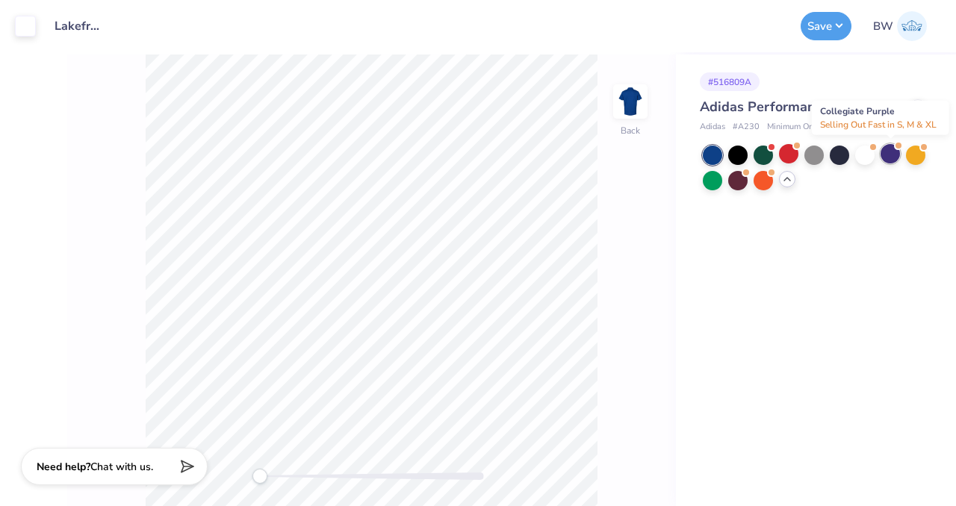
click at [890, 152] on div at bounding box center [889, 153] width 19 height 19
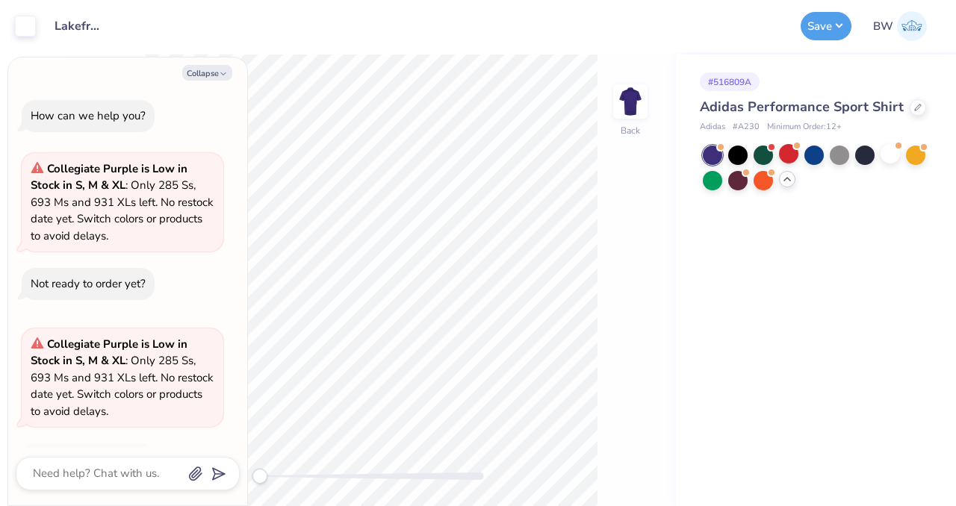
scroll to position [45, 0]
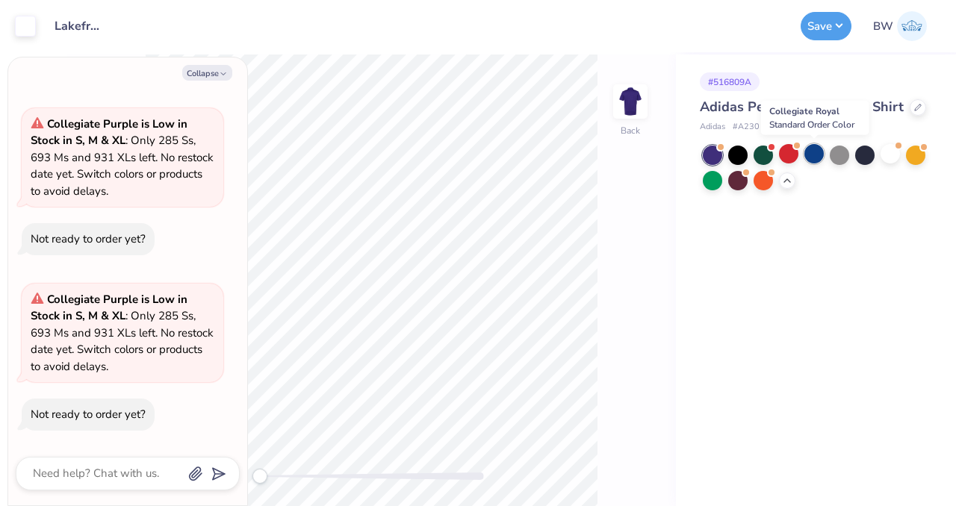
click at [810, 158] on div at bounding box center [813, 153] width 19 height 19
type textarea "x"
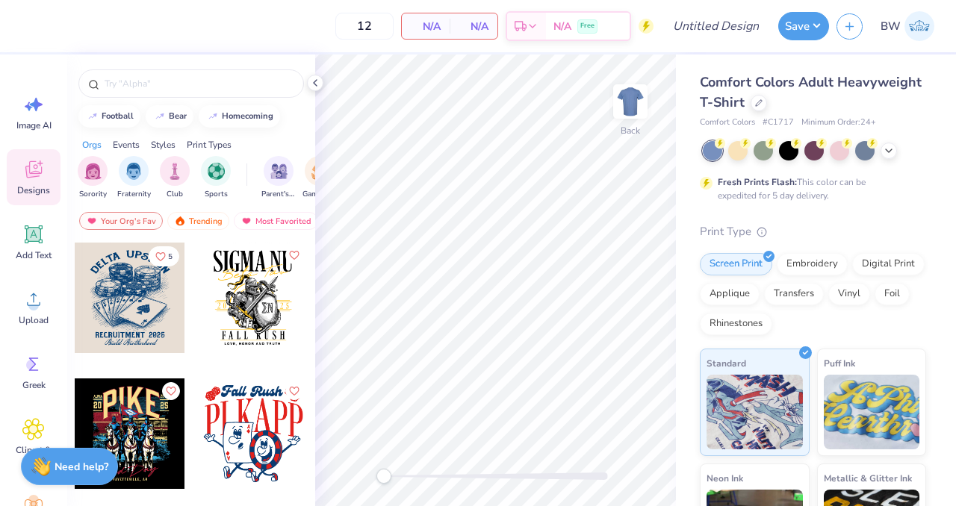
click at [850, 110] on div "Comfort Colors Adult Heavyweight T-Shirt" at bounding box center [813, 92] width 226 height 40
click at [762, 105] on icon at bounding box center [758, 101] width 7 height 7
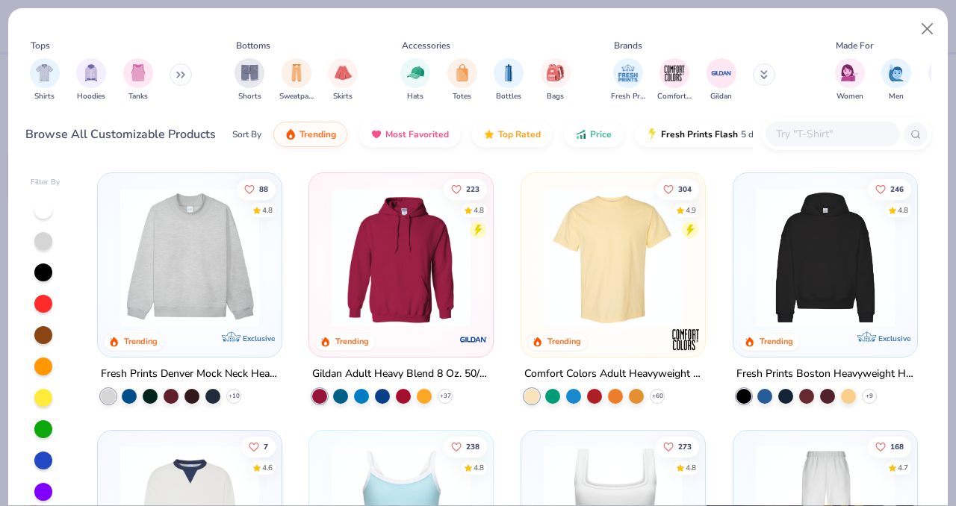
click at [817, 132] on input "text" at bounding box center [831, 133] width 115 height 17
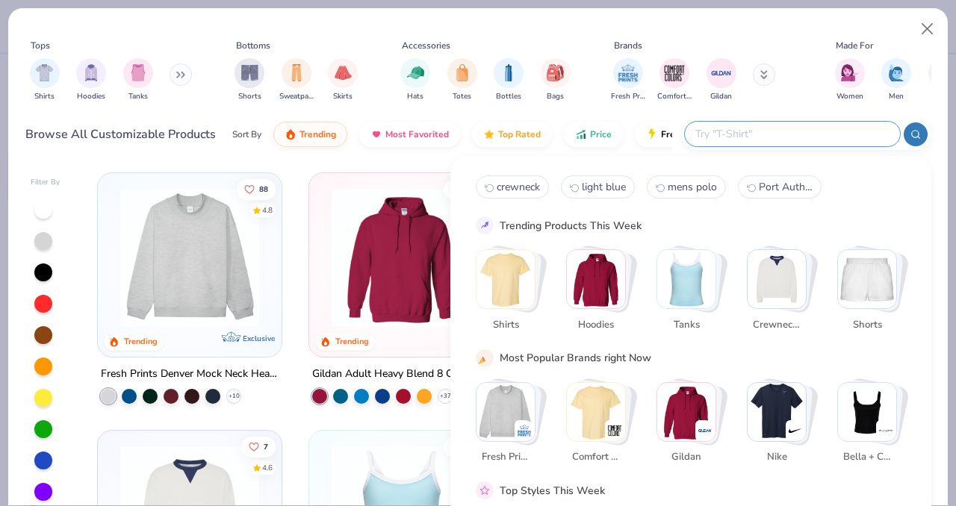
paste input "Team 365 TT31"
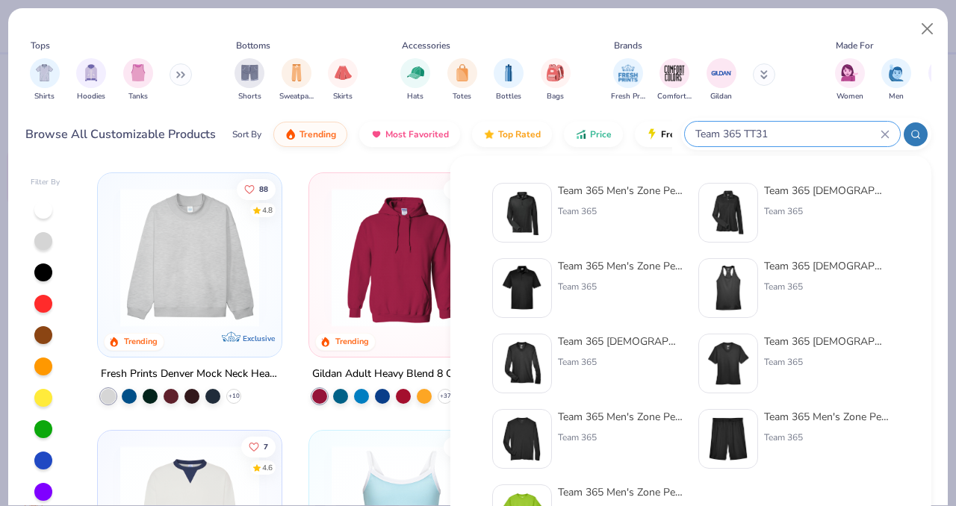
type input "Team 365 TT31"
click at [647, 200] on div "Team 365 Men's Zone Performance Quarter-Zip Team 365" at bounding box center [620, 213] width 125 height 60
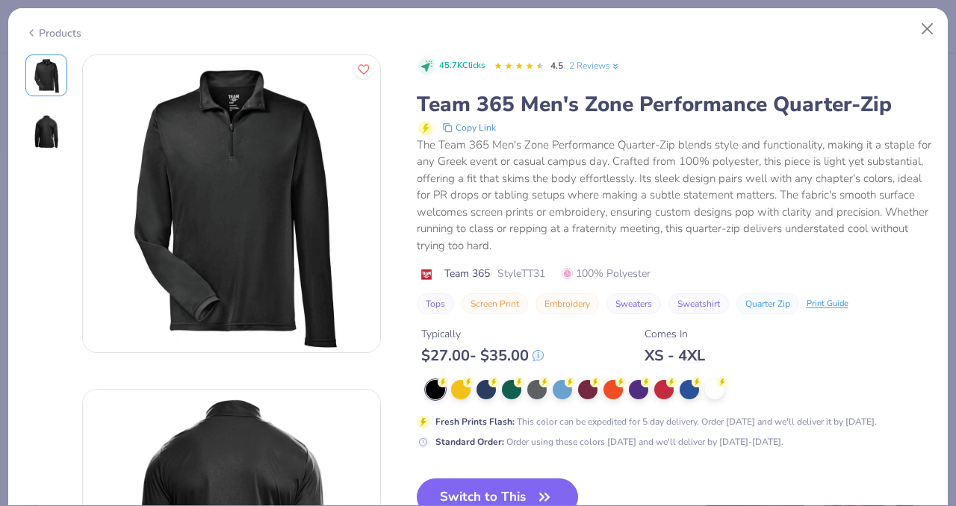
click at [552, 249] on div "45.7K Clicks 4.5 2 Reviews Team 365 Men's Zone Performance Quarter-Zip Copy Lin…" at bounding box center [674, 184] width 514 height 261
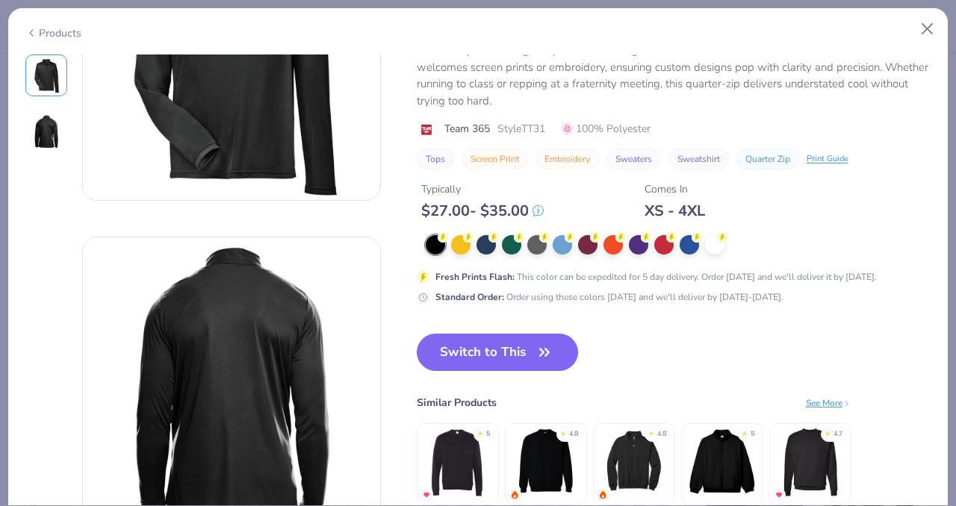
scroll to position [153, 0]
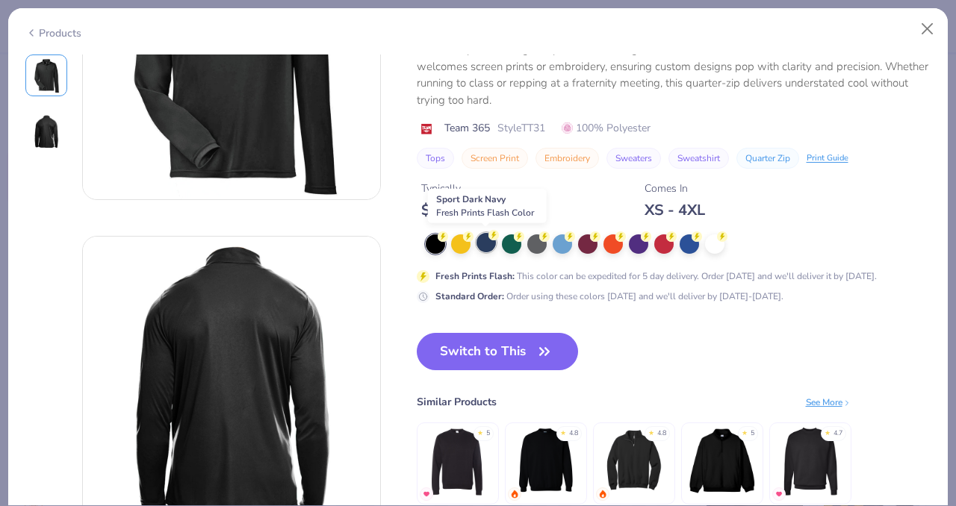
click at [488, 252] on div at bounding box center [485, 242] width 19 height 19
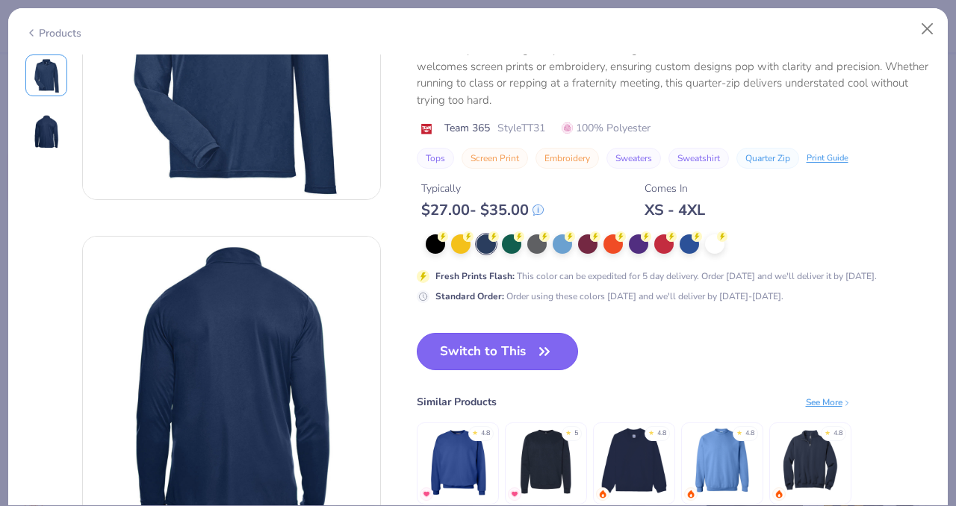
click at [514, 353] on button "Switch to This" at bounding box center [498, 351] width 162 height 37
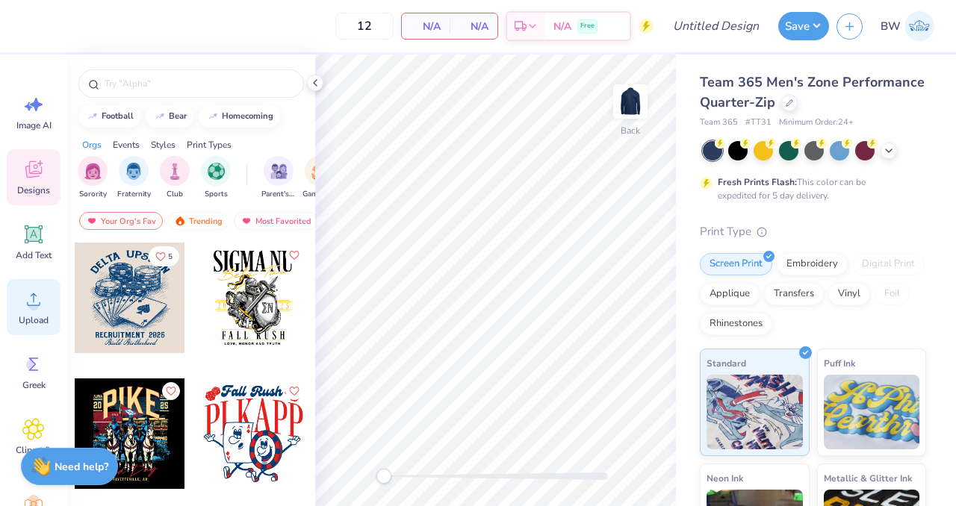
click at [26, 311] on div "Upload" at bounding box center [34, 307] width 54 height 56
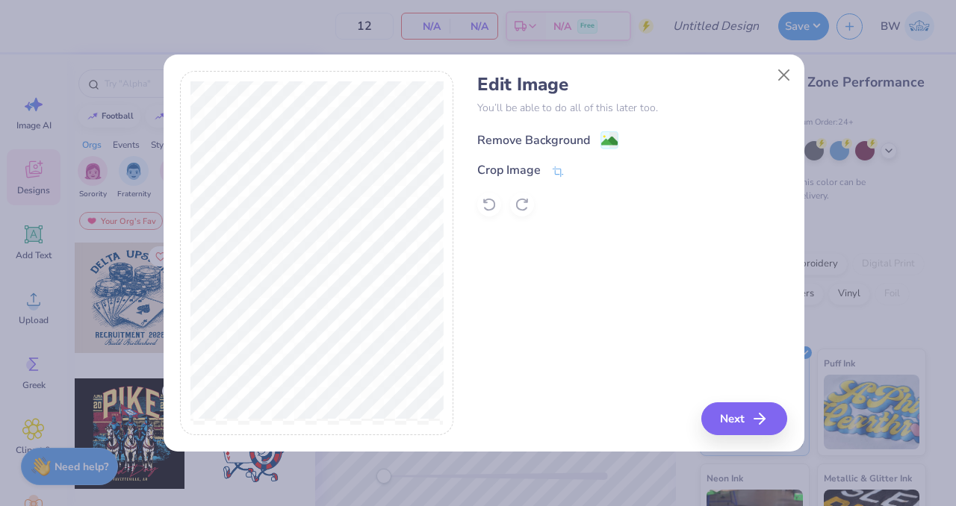
click at [602, 141] on image at bounding box center [609, 141] width 16 height 16
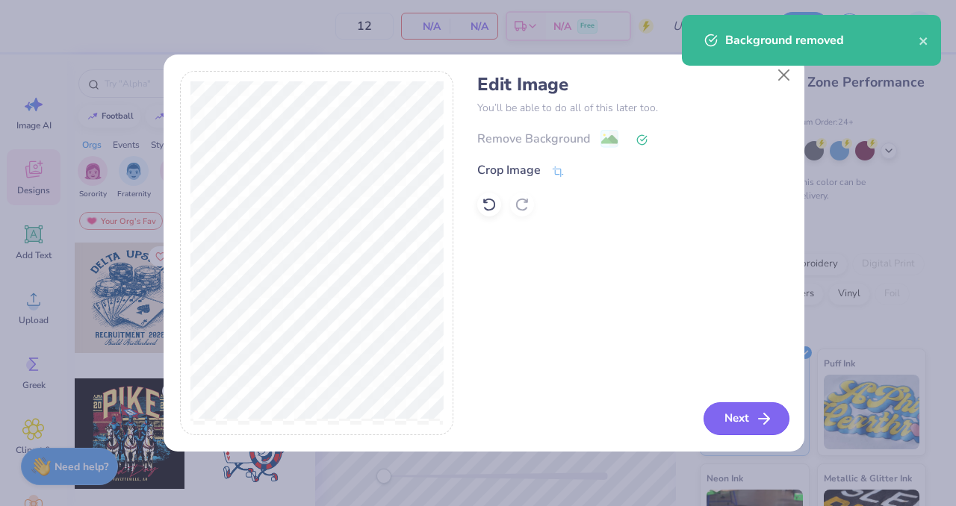
click at [737, 411] on button "Next" at bounding box center [746, 418] width 86 height 33
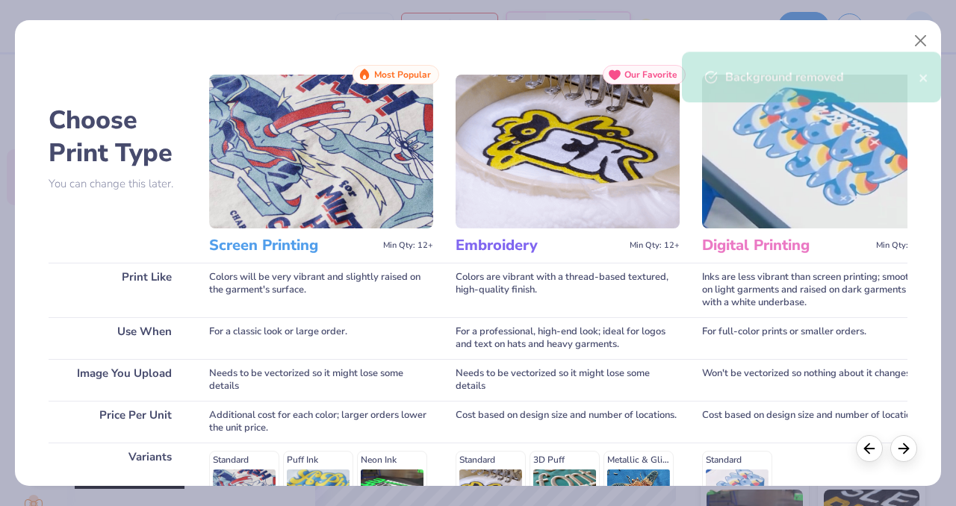
scroll to position [237, 0]
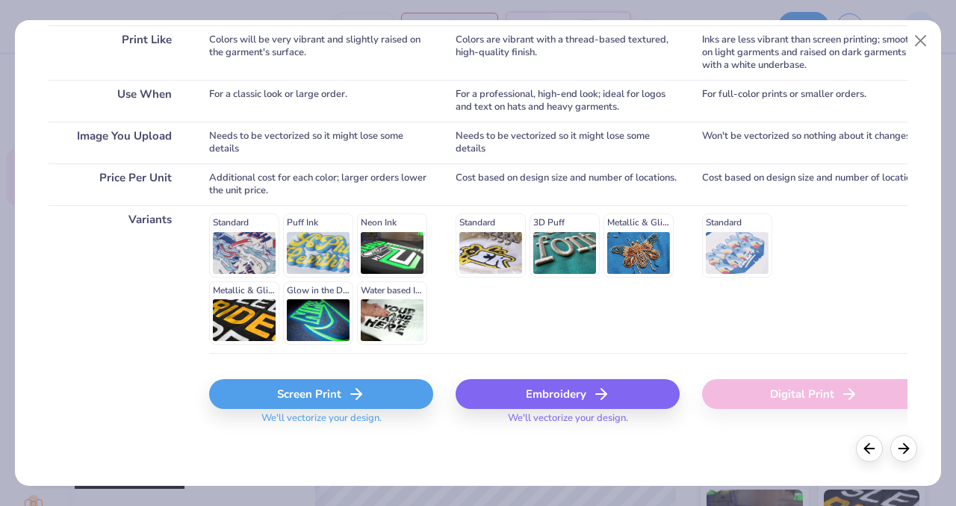
click at [566, 398] on div "Embroidery" at bounding box center [567, 394] width 224 height 30
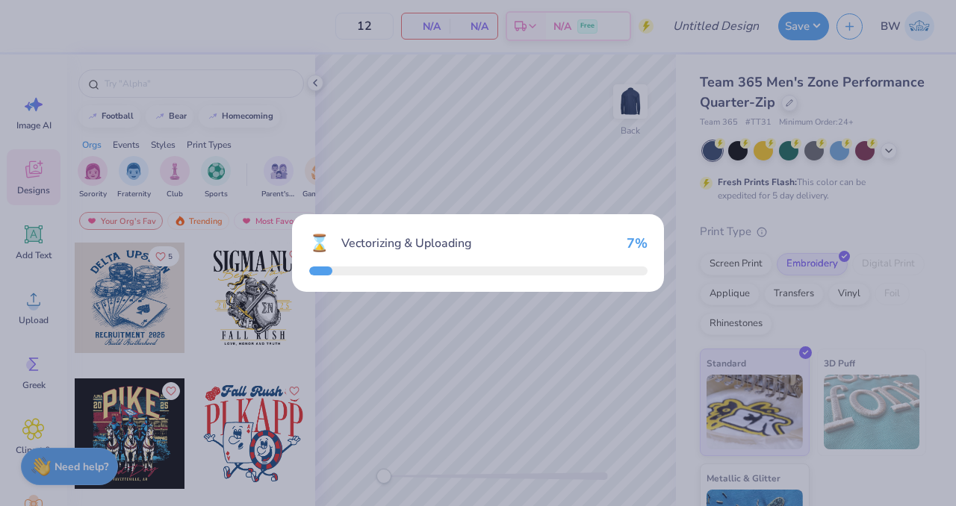
click at [566, 398] on div "⌛ Vectorizing & Uploading 7 %" at bounding box center [478, 253] width 956 height 506
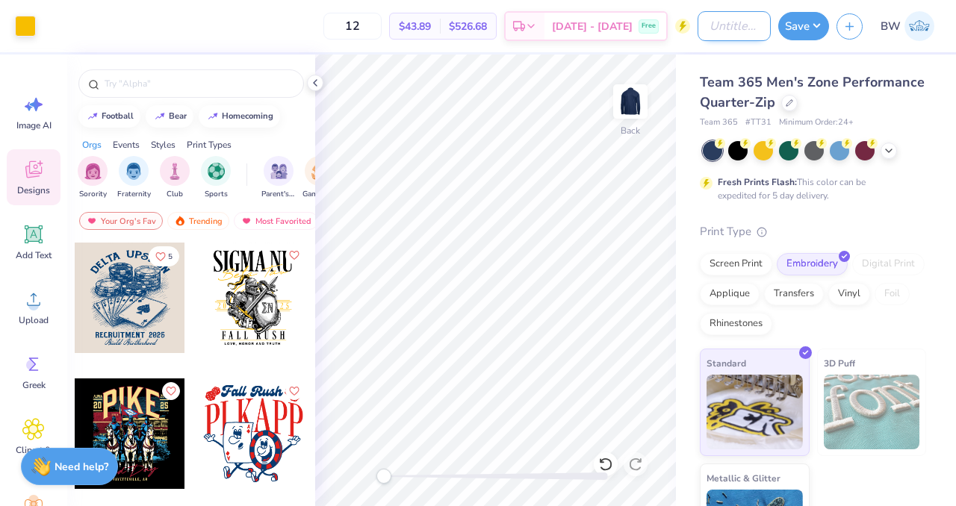
click at [718, 21] on input "Design Title" at bounding box center [733, 26] width 73 height 30
type input "Lakefront Luxury long sleeve quarterzip"
click at [803, 24] on button "Save" at bounding box center [803, 24] width 51 height 28
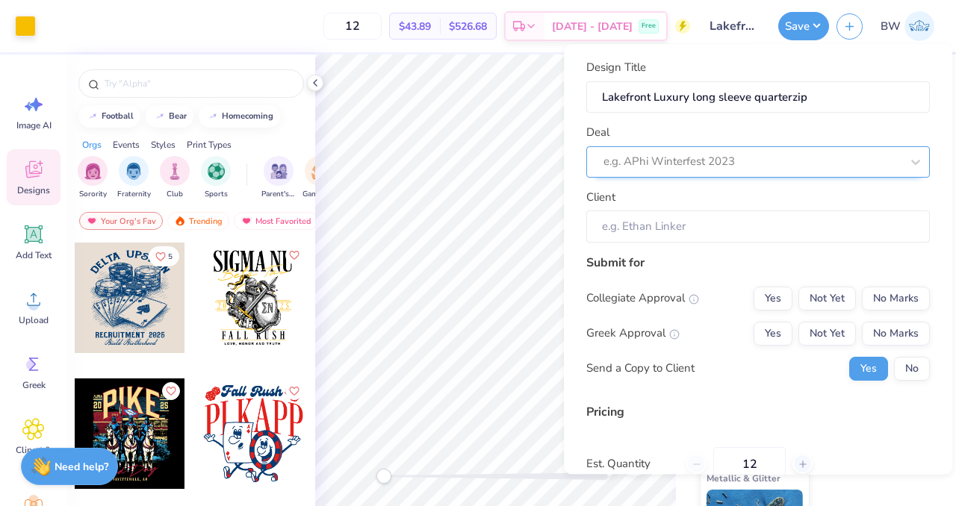
click at [756, 175] on div "e.g. APhi Winterfest 2023" at bounding box center [757, 161] width 343 height 31
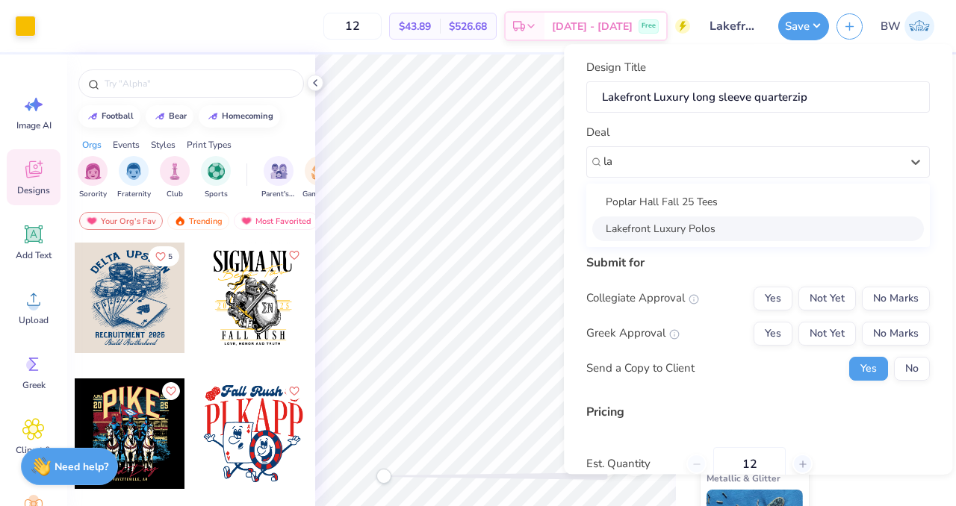
click at [682, 231] on div "Lakefront Luxury Polos" at bounding box center [757, 229] width 331 height 25
type input "la"
type input "[PERSON_NAME]"
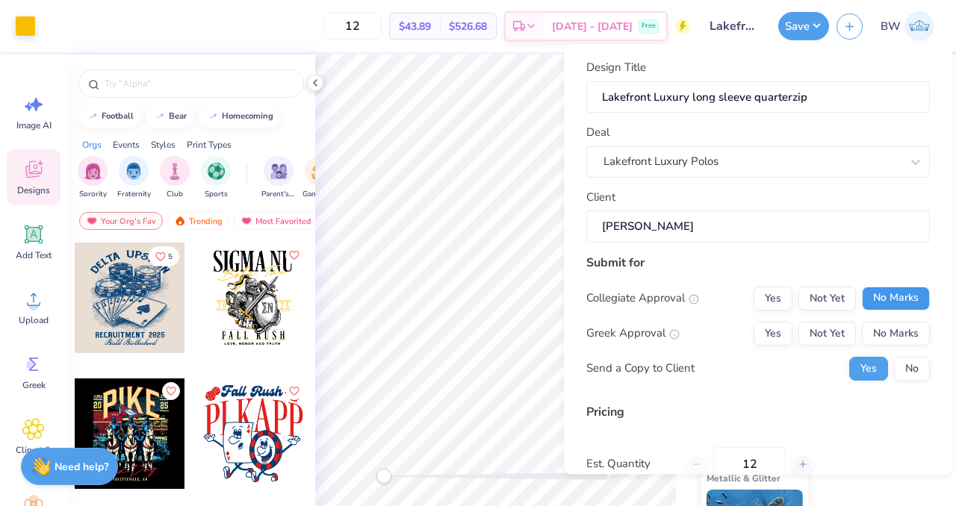
click at [872, 306] on button "No Marks" at bounding box center [896, 299] width 68 height 24
click at [876, 326] on button "No Marks" at bounding box center [896, 334] width 68 height 24
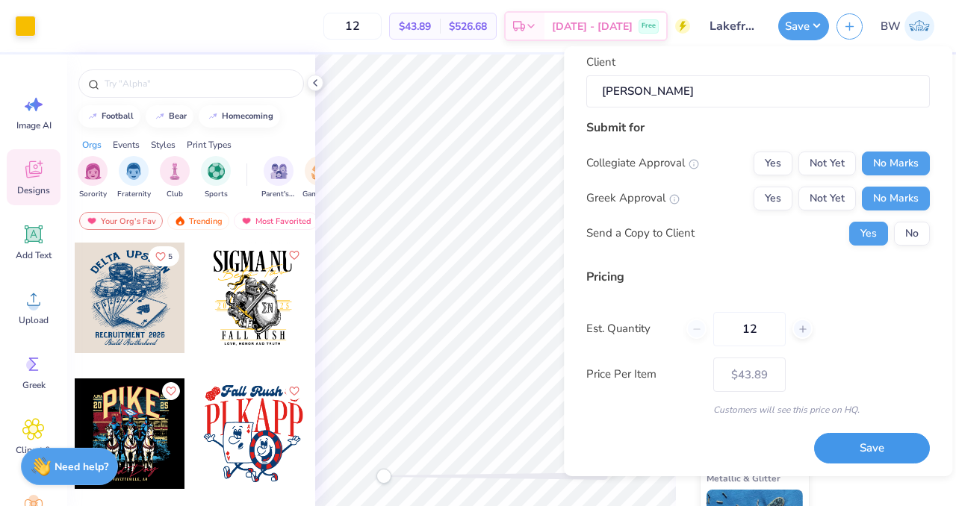
click at [845, 449] on button "Save" at bounding box center [872, 448] width 116 height 31
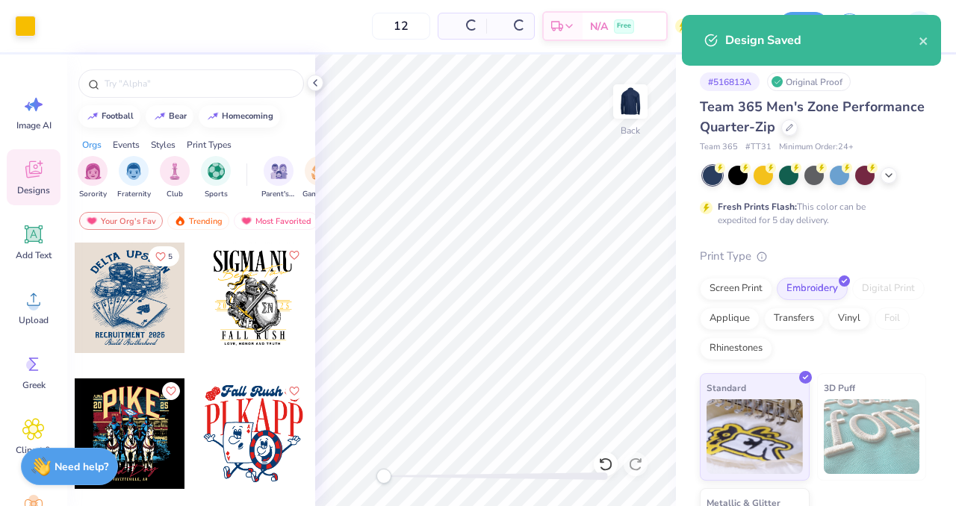
type input "$43.89"
